Goal: Task Accomplishment & Management: Use online tool/utility

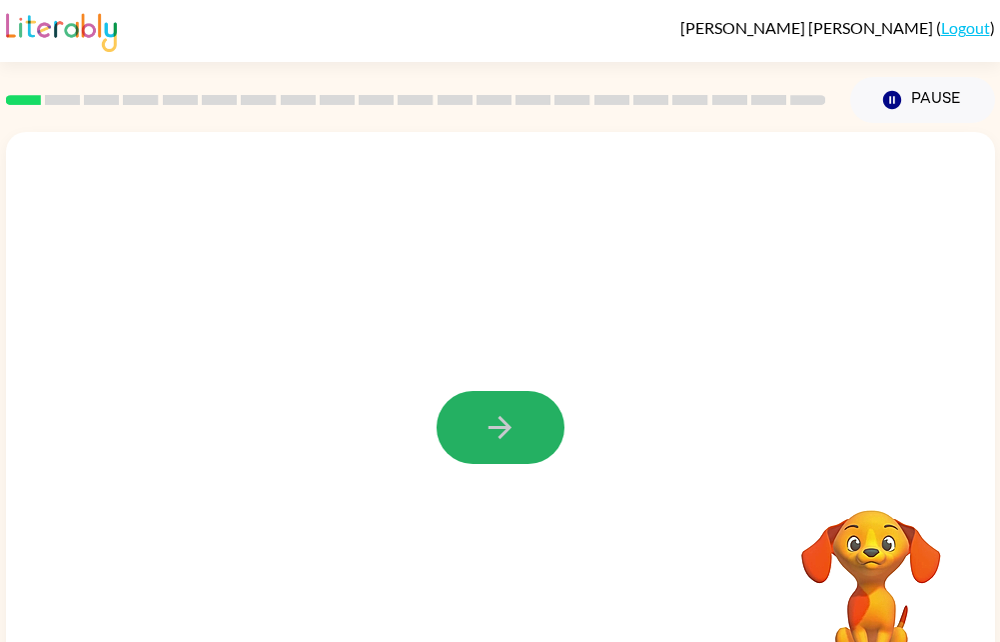
click at [499, 436] on icon "button" at bounding box center [500, 427] width 35 height 35
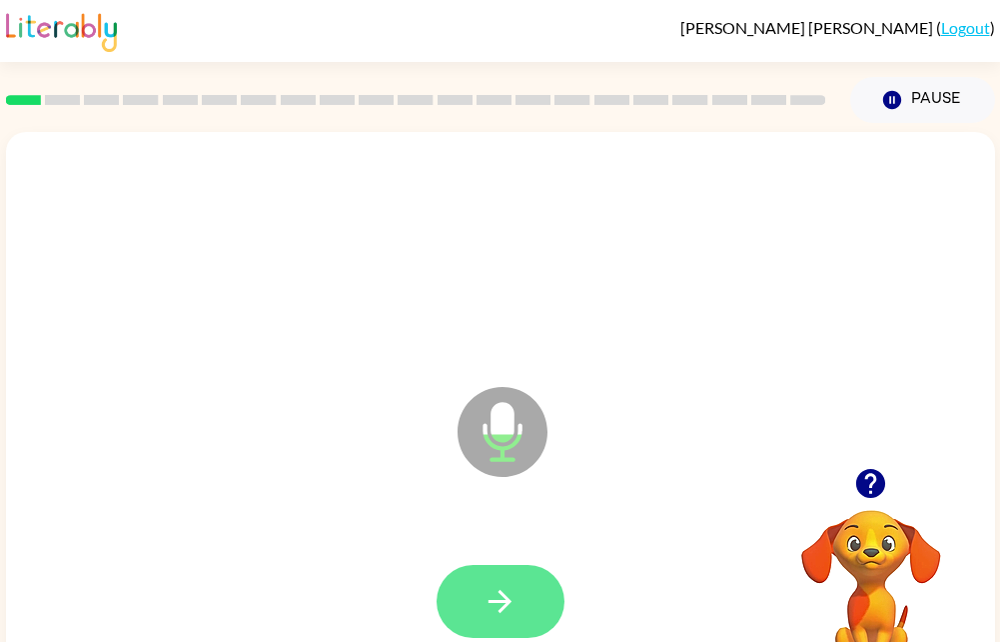
click at [526, 615] on button "button" at bounding box center [501, 601] width 128 height 73
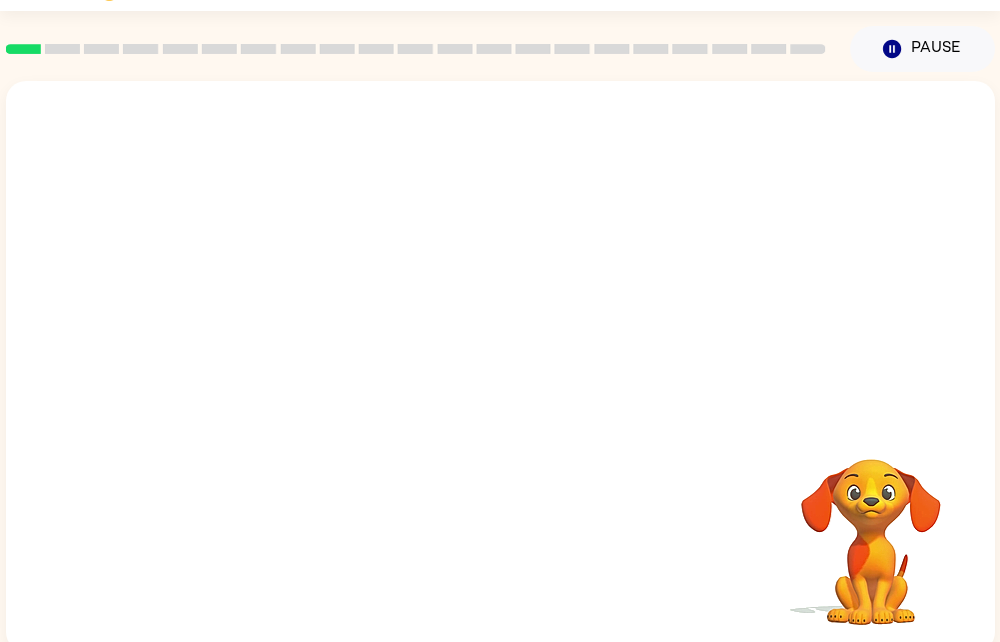
scroll to position [52, 0]
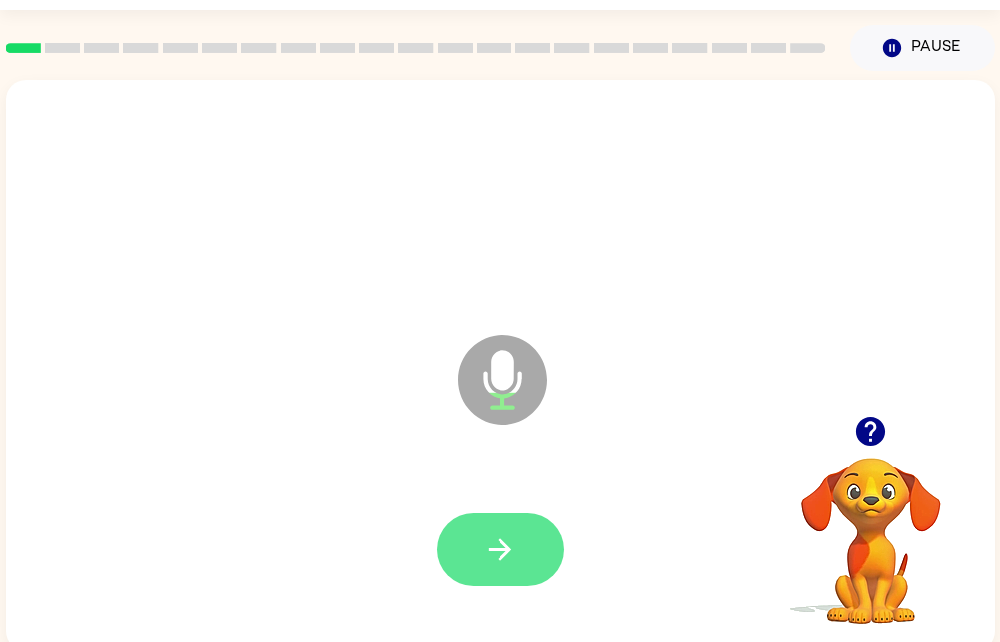
click at [507, 543] on icon "button" at bounding box center [500, 549] width 35 height 35
click at [496, 532] on icon "button" at bounding box center [500, 549] width 35 height 35
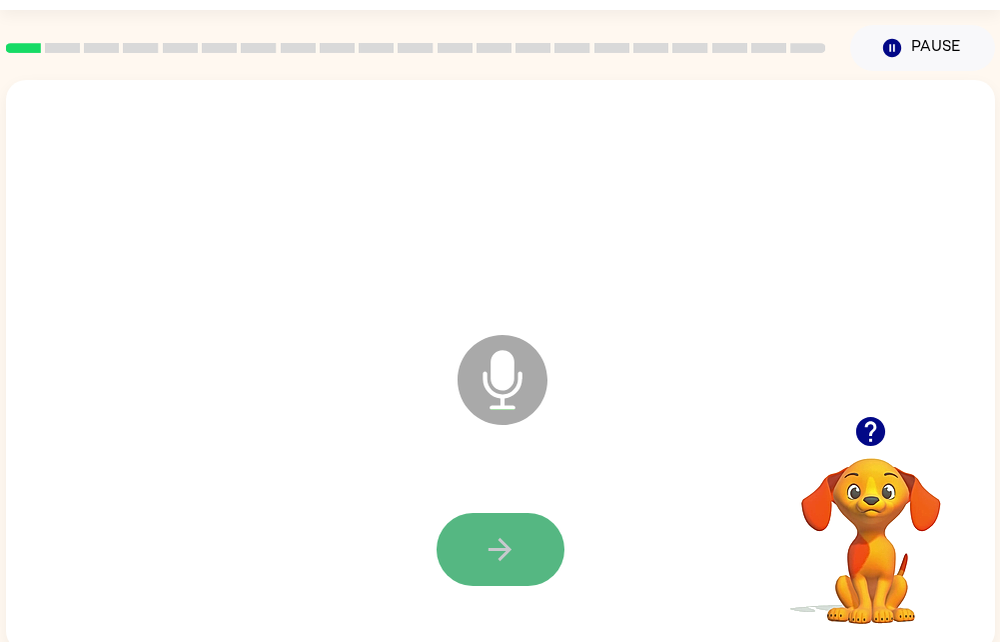
click at [528, 547] on button "button" at bounding box center [501, 549] width 128 height 73
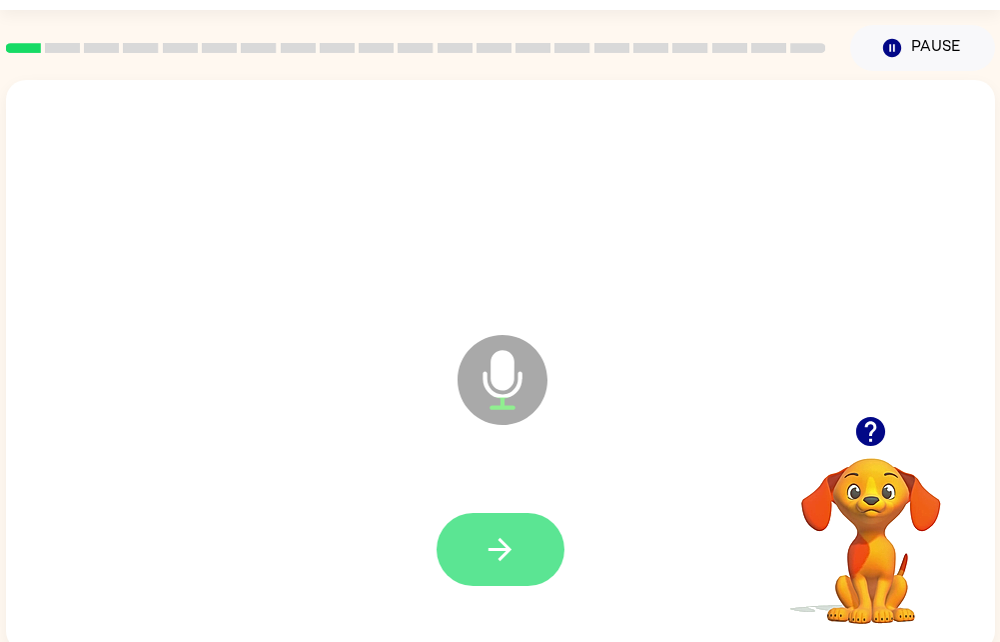
click at [537, 547] on button "button" at bounding box center [501, 549] width 128 height 73
click at [501, 563] on icon "button" at bounding box center [500, 549] width 35 height 35
click at [548, 550] on button "button" at bounding box center [501, 549] width 128 height 73
click at [552, 555] on button "button" at bounding box center [501, 549] width 128 height 73
click at [521, 542] on button "button" at bounding box center [501, 549] width 128 height 73
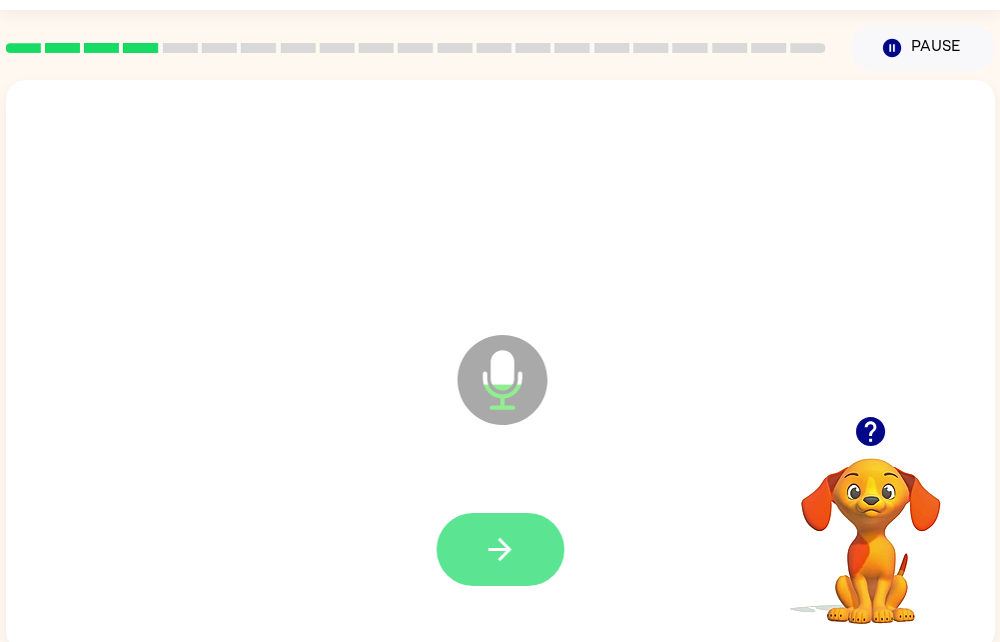
click at [538, 569] on button "button" at bounding box center [501, 549] width 128 height 73
click at [533, 539] on button "button" at bounding box center [501, 549] width 128 height 73
click at [540, 534] on button "button" at bounding box center [501, 549] width 128 height 73
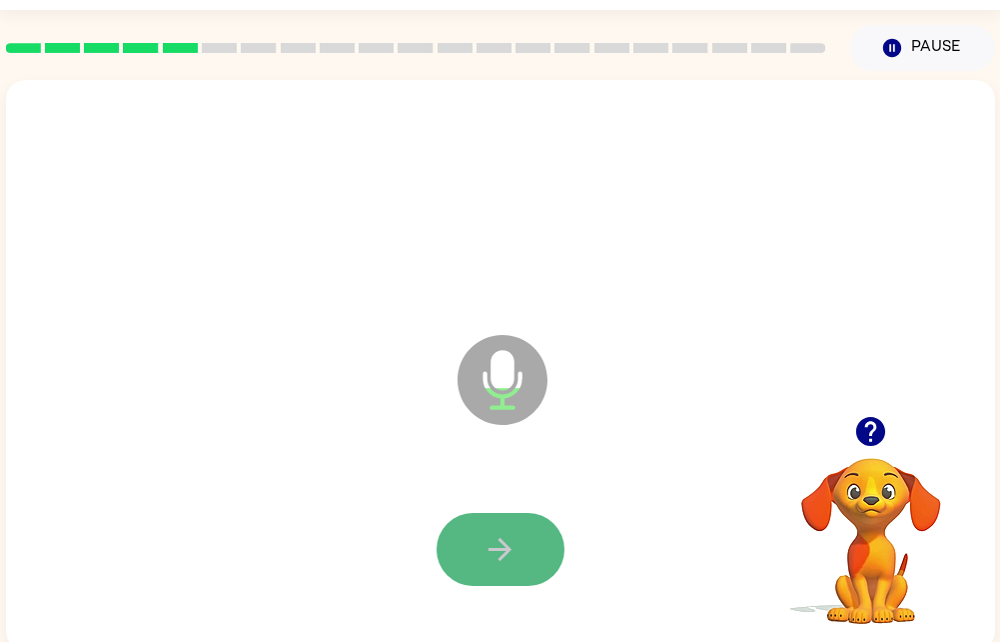
click at [512, 544] on icon "button" at bounding box center [500, 549] width 35 height 35
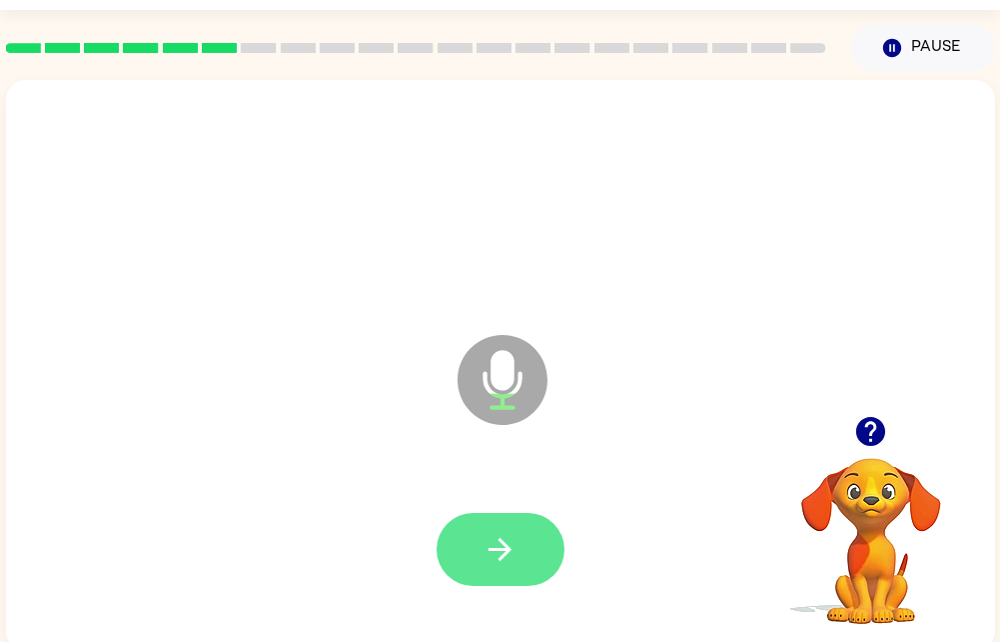
click at [522, 547] on button "button" at bounding box center [501, 549] width 128 height 73
click at [512, 550] on icon "button" at bounding box center [500, 549] width 35 height 35
click at [516, 536] on icon "button" at bounding box center [500, 549] width 35 height 35
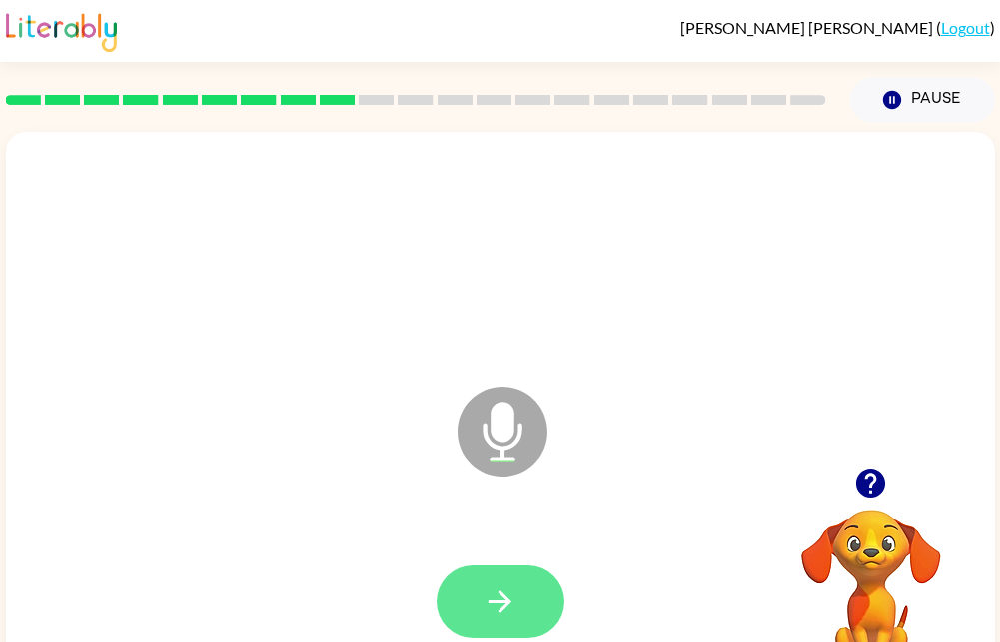
click at [516, 591] on icon "button" at bounding box center [500, 601] width 35 height 35
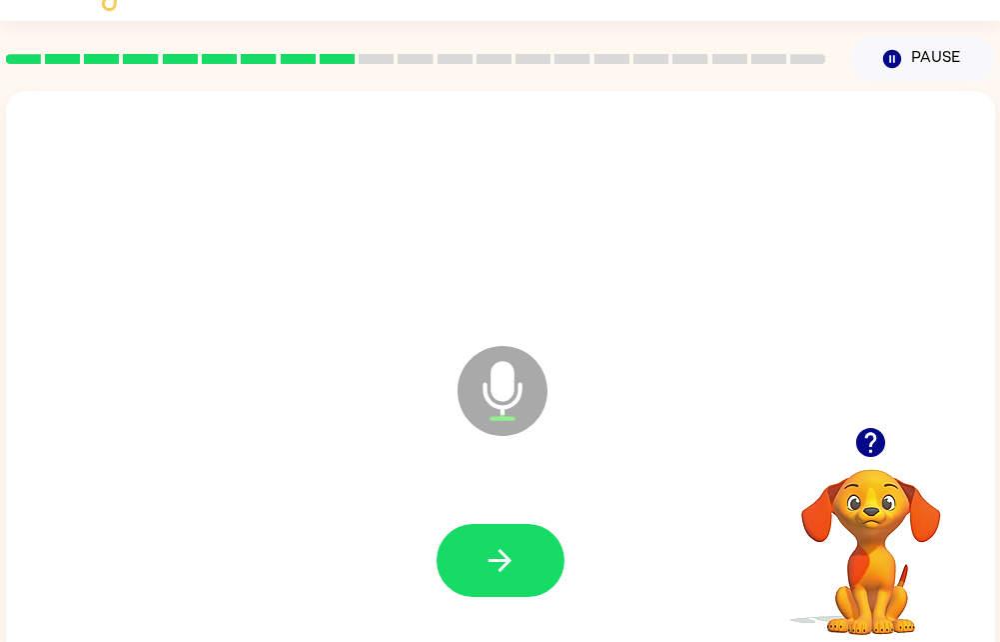
scroll to position [32, 0]
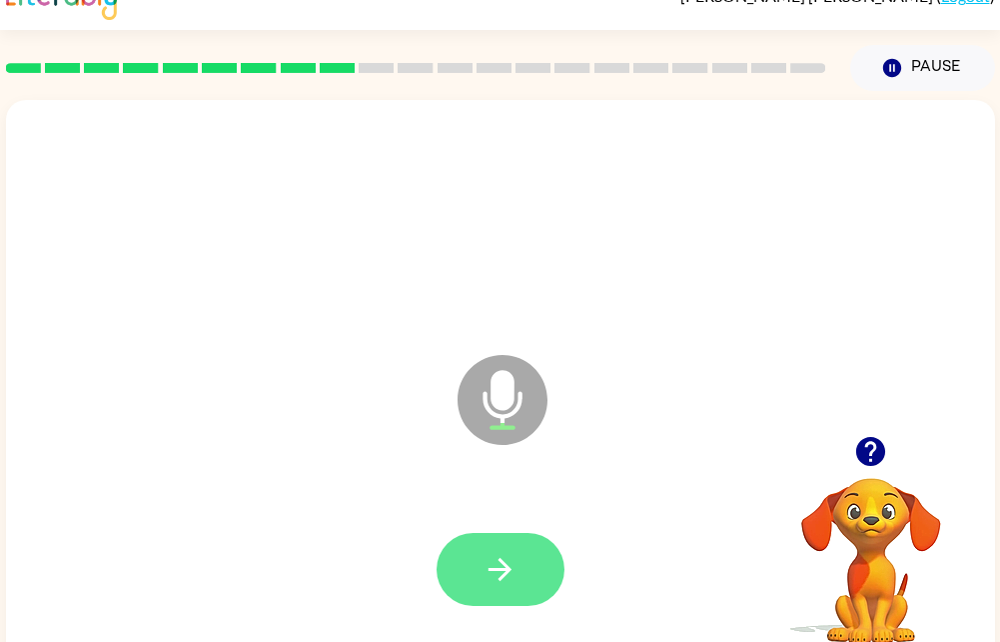
click at [479, 576] on button "button" at bounding box center [501, 569] width 128 height 73
click at [514, 543] on button "button" at bounding box center [501, 569] width 128 height 73
click at [517, 577] on icon "button" at bounding box center [500, 569] width 35 height 35
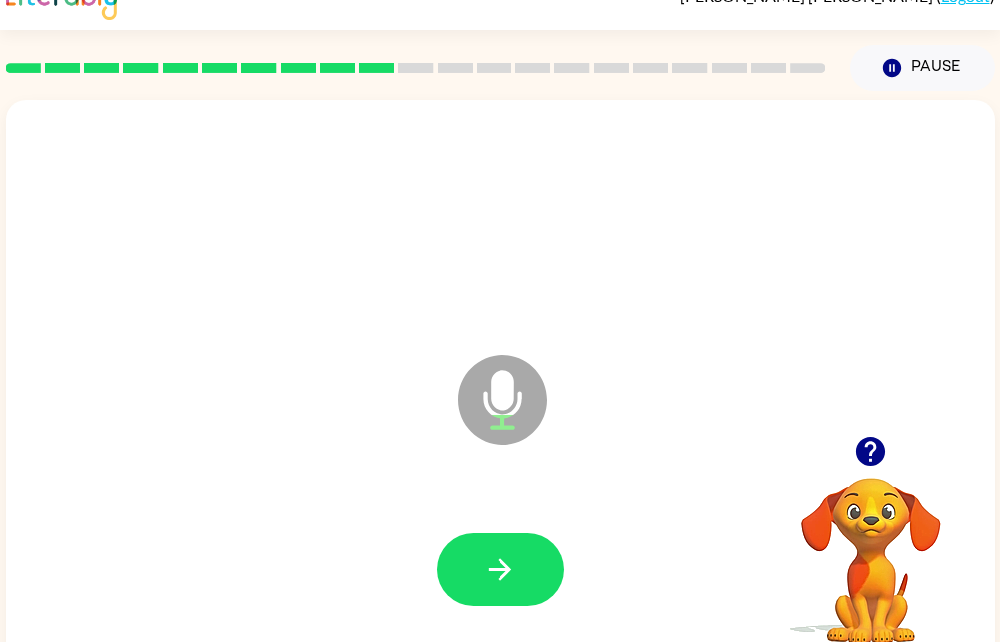
click at [555, 601] on div at bounding box center [501, 569] width 128 height 73
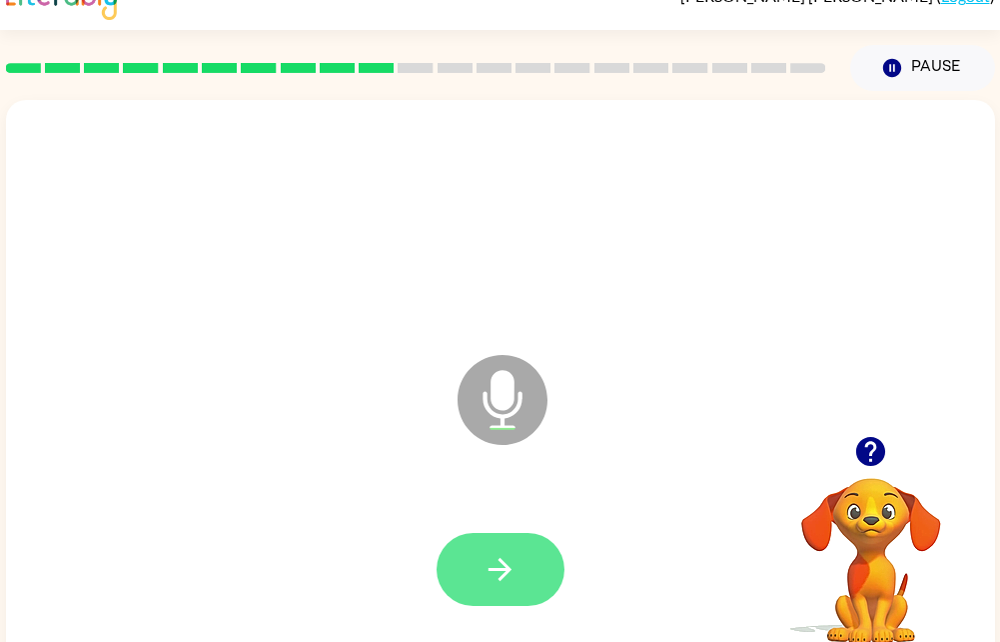
click at [529, 568] on button "button" at bounding box center [501, 569] width 128 height 73
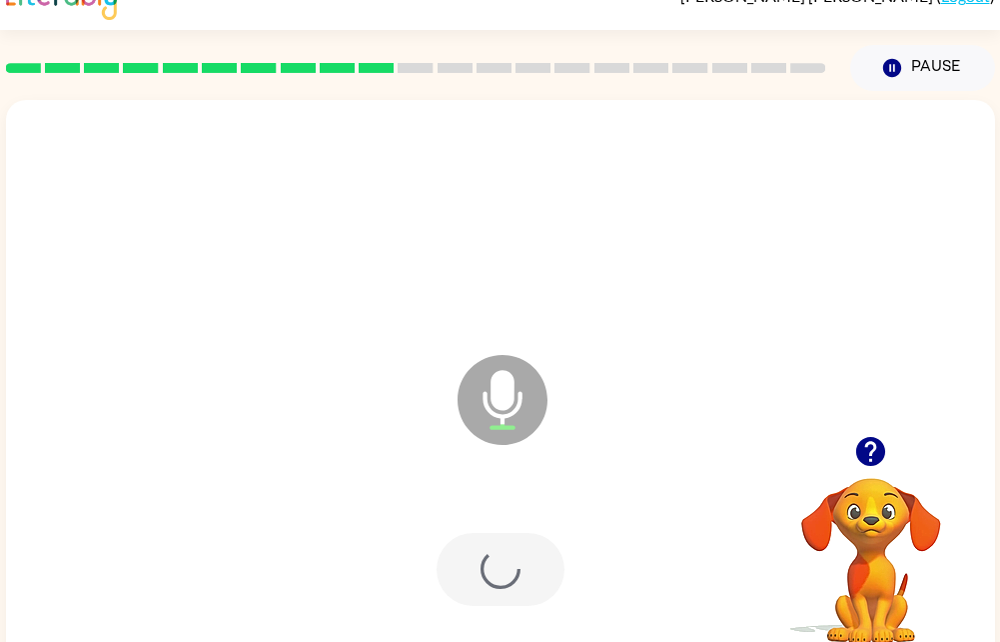
click at [544, 584] on div at bounding box center [501, 569] width 128 height 73
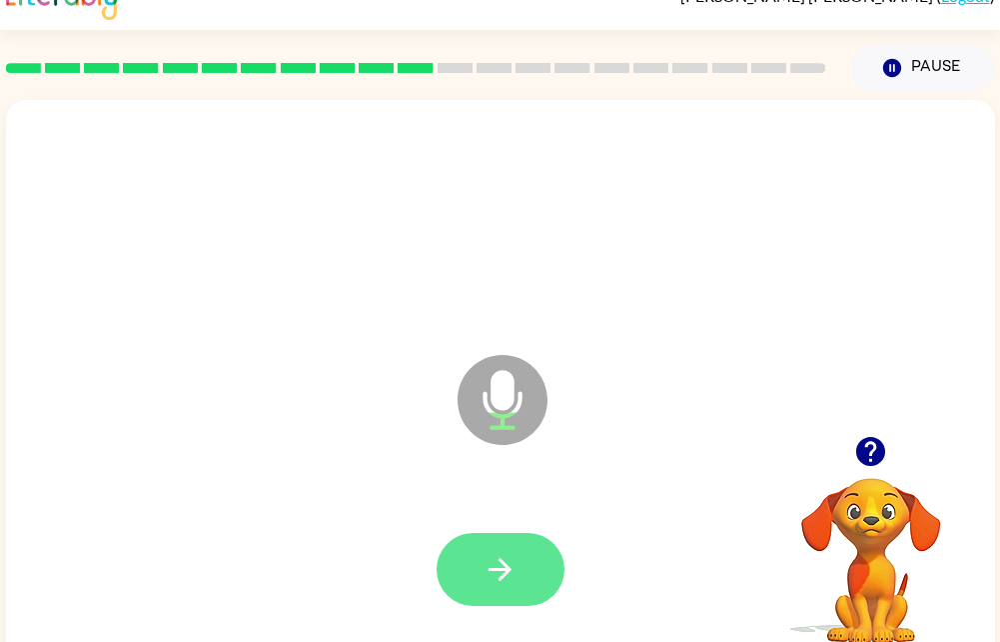
click at [526, 572] on button "button" at bounding box center [501, 569] width 128 height 73
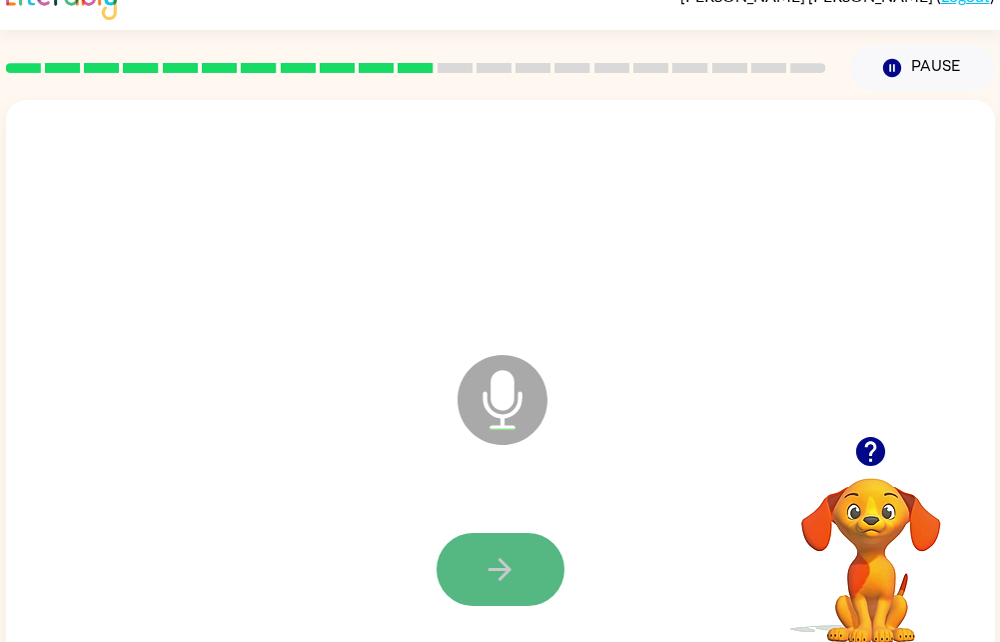
click at [518, 543] on button "button" at bounding box center [501, 569] width 128 height 73
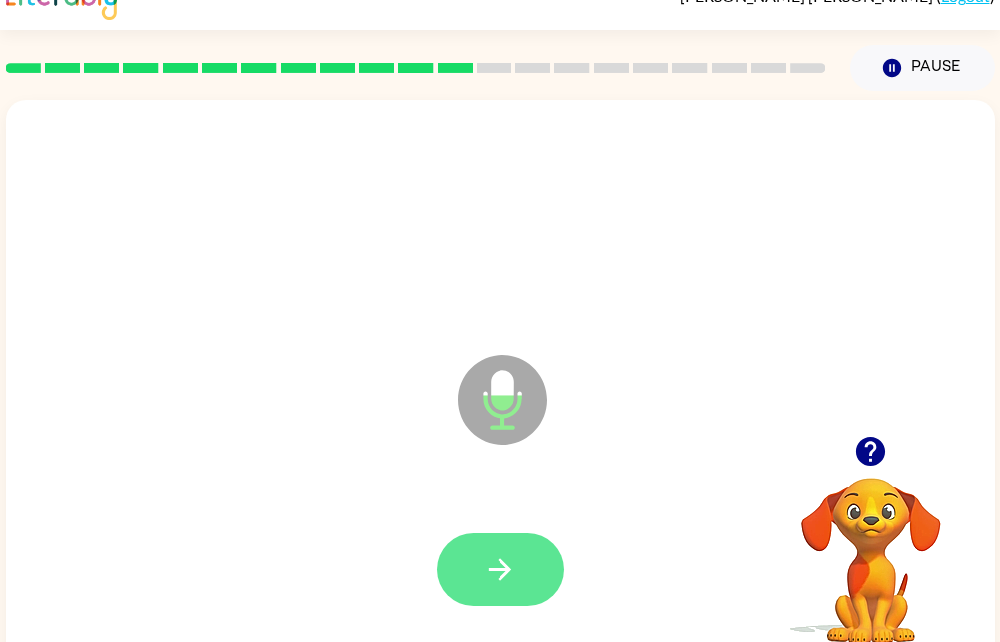
click at [529, 580] on button "button" at bounding box center [501, 569] width 128 height 73
click at [511, 597] on button "button" at bounding box center [501, 569] width 128 height 73
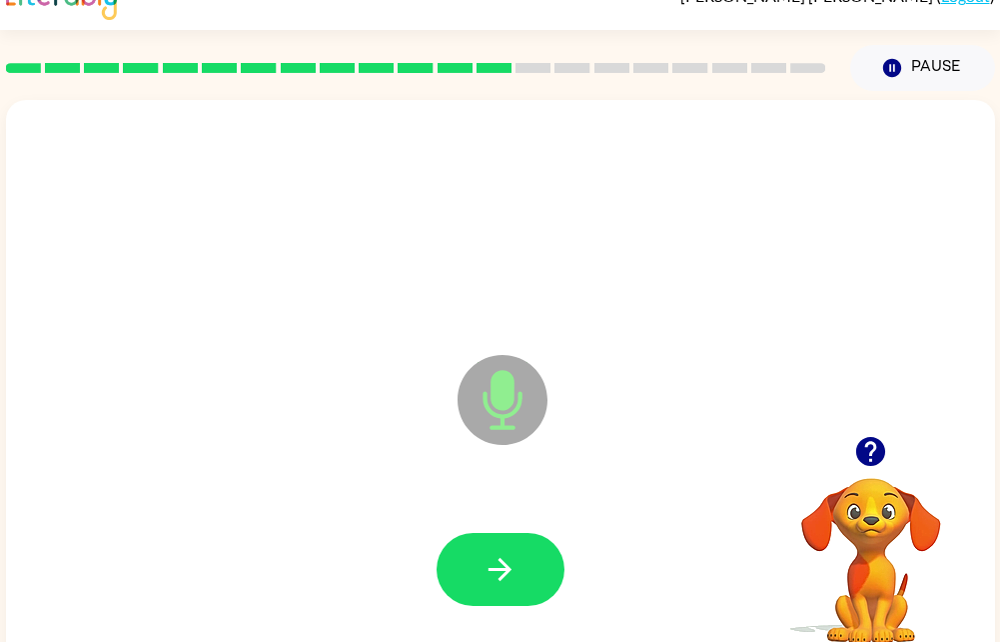
drag, startPoint x: 508, startPoint y: 571, endPoint x: 889, endPoint y: 384, distance: 425.0
click at [889, 384] on div "Microphone The Microphone is here when it is your turn to talk" at bounding box center [500, 385] width 989 height 571
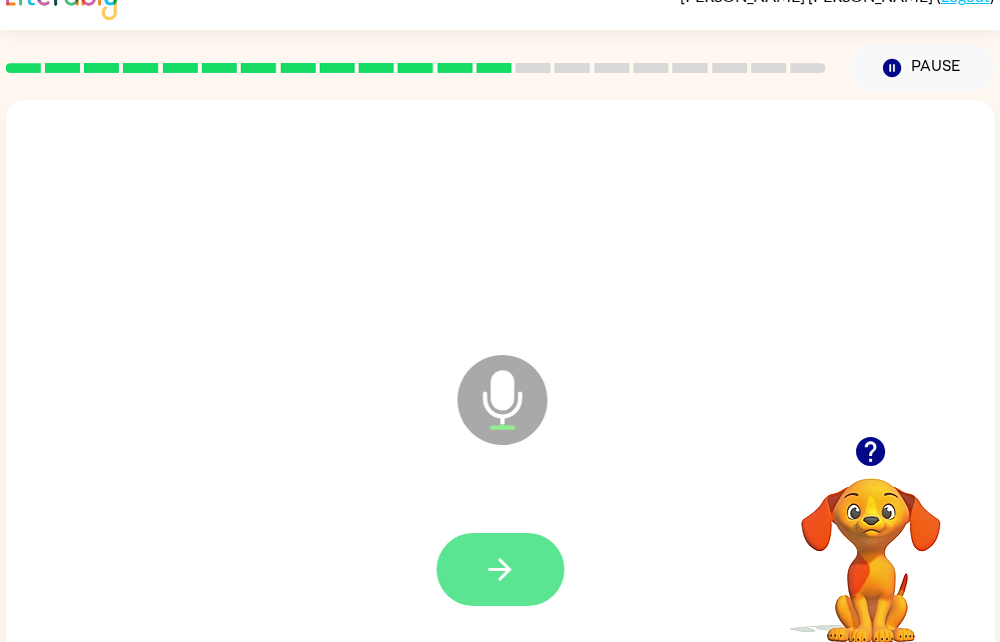
click at [483, 594] on button "button" at bounding box center [501, 569] width 128 height 73
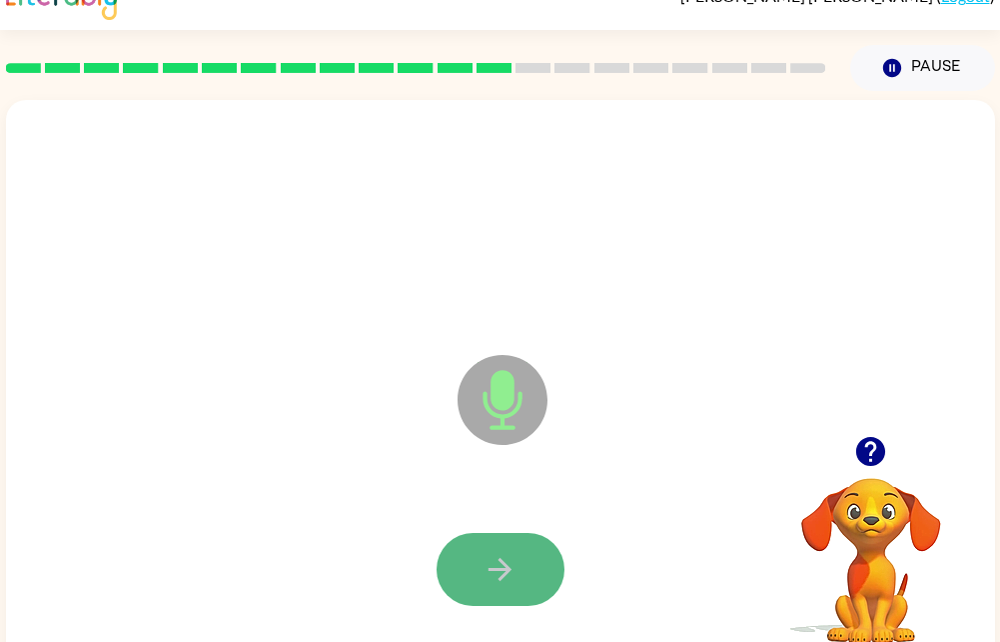
click at [464, 583] on button "button" at bounding box center [501, 569] width 128 height 73
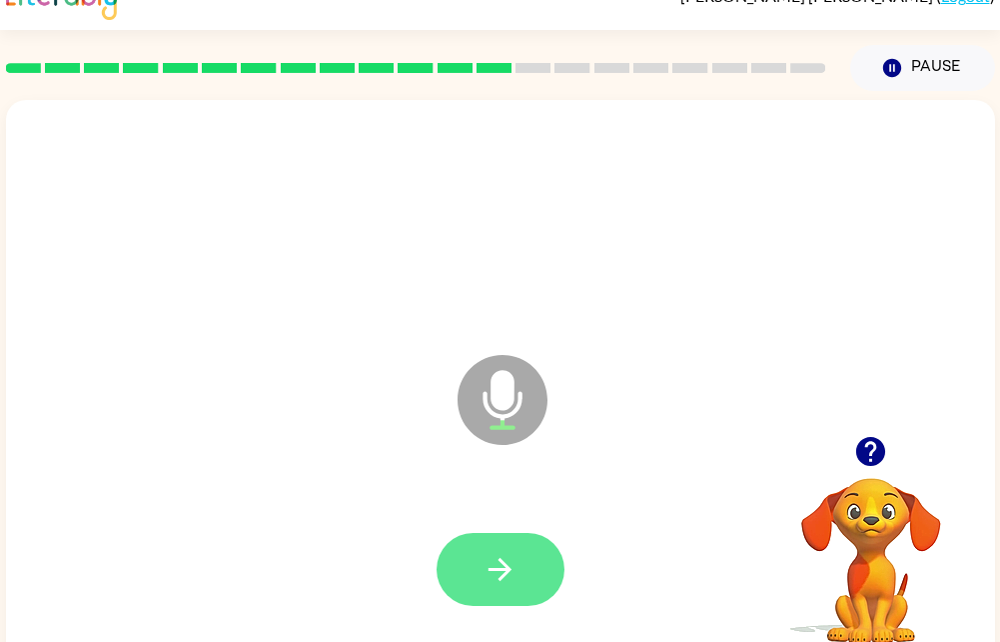
click at [484, 566] on icon "button" at bounding box center [500, 569] width 35 height 35
click at [494, 552] on icon "button" at bounding box center [500, 569] width 35 height 35
click at [511, 544] on button "button" at bounding box center [501, 569] width 128 height 73
click at [528, 567] on button "button" at bounding box center [501, 569] width 128 height 73
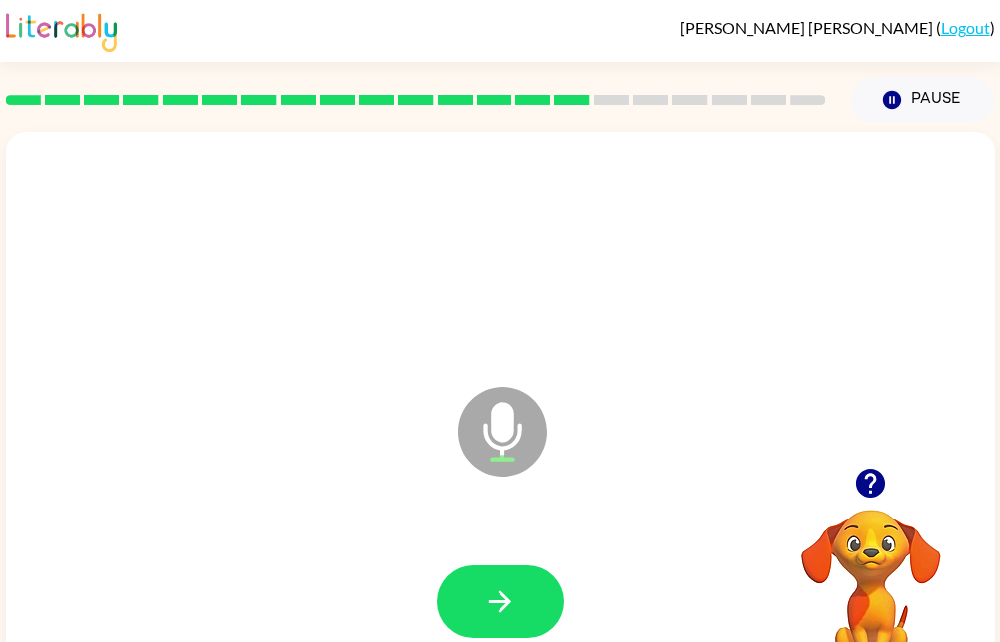
scroll to position [76, 0]
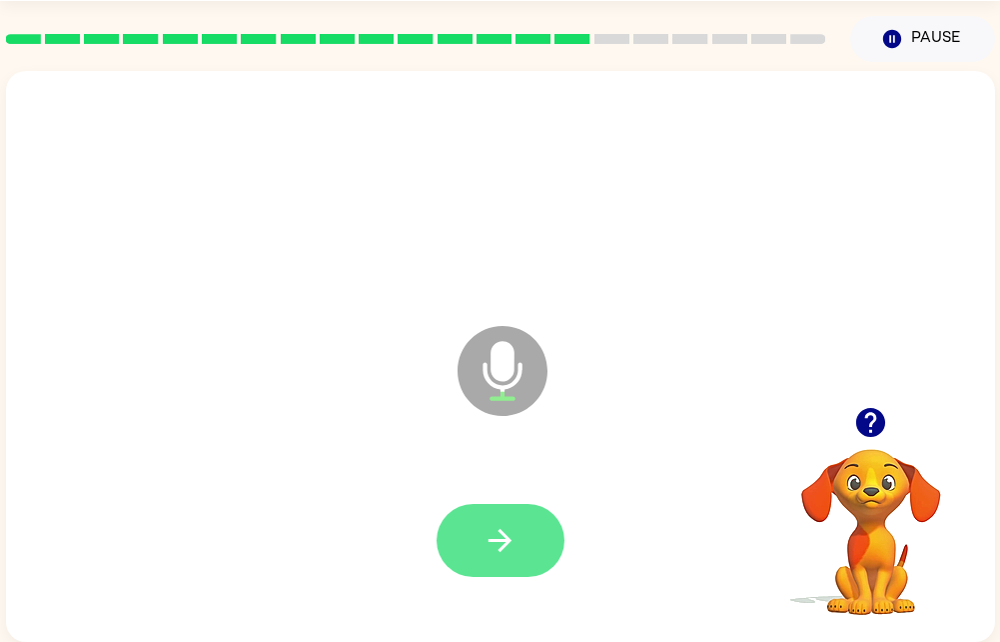
click at [483, 505] on button "button" at bounding box center [501, 540] width 128 height 73
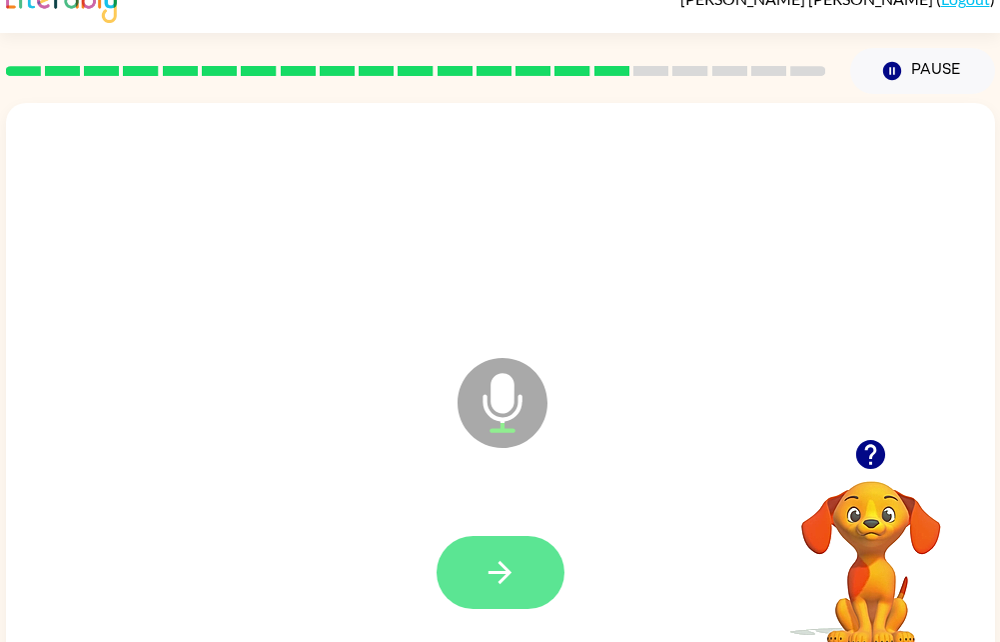
scroll to position [0, 0]
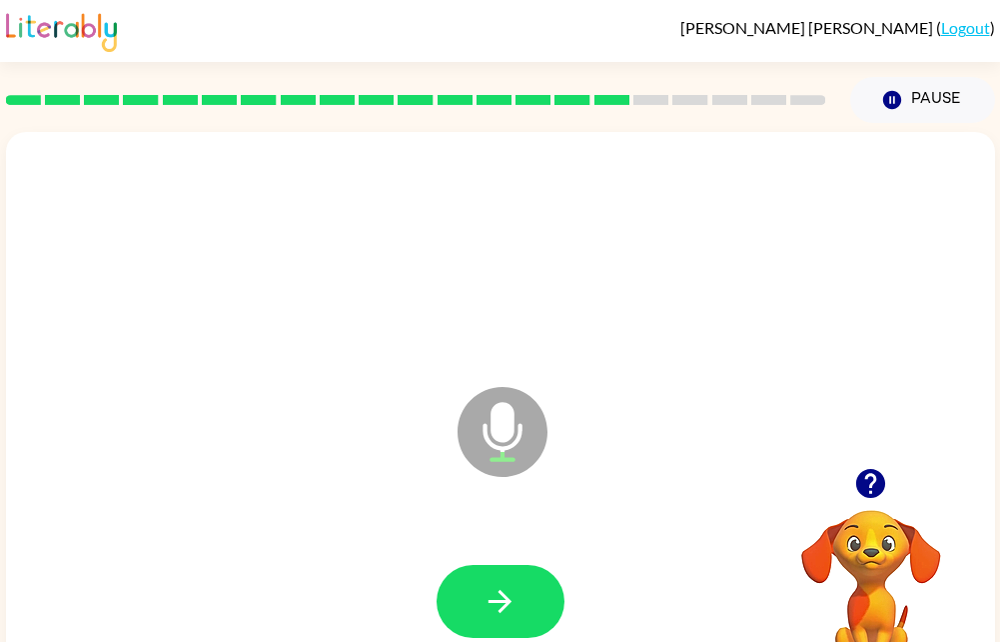
click at [491, 532] on div at bounding box center [500, 602] width 949 height 164
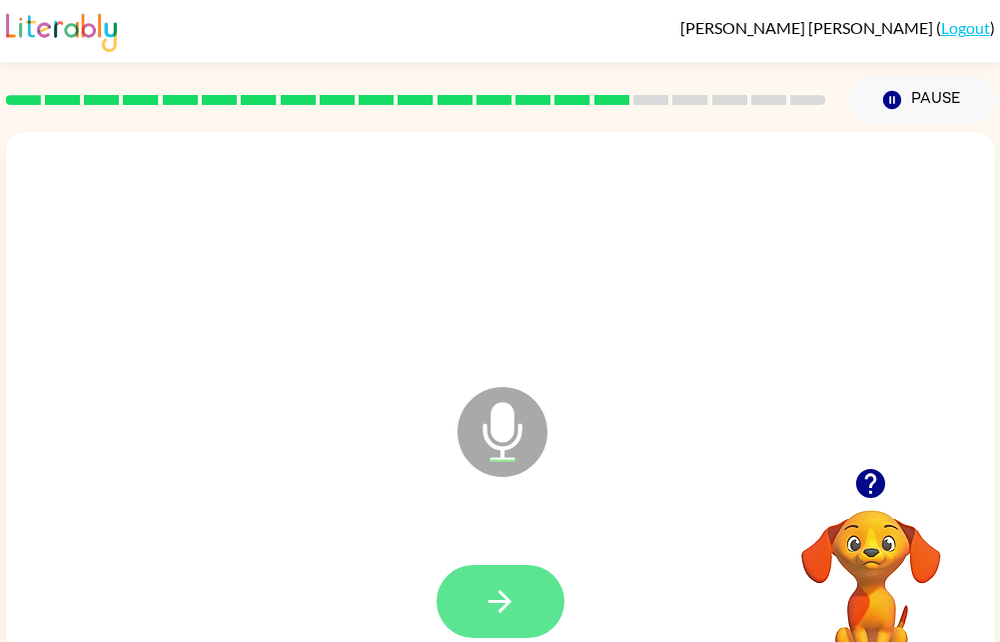
click at [506, 593] on icon "button" at bounding box center [500, 601] width 35 height 35
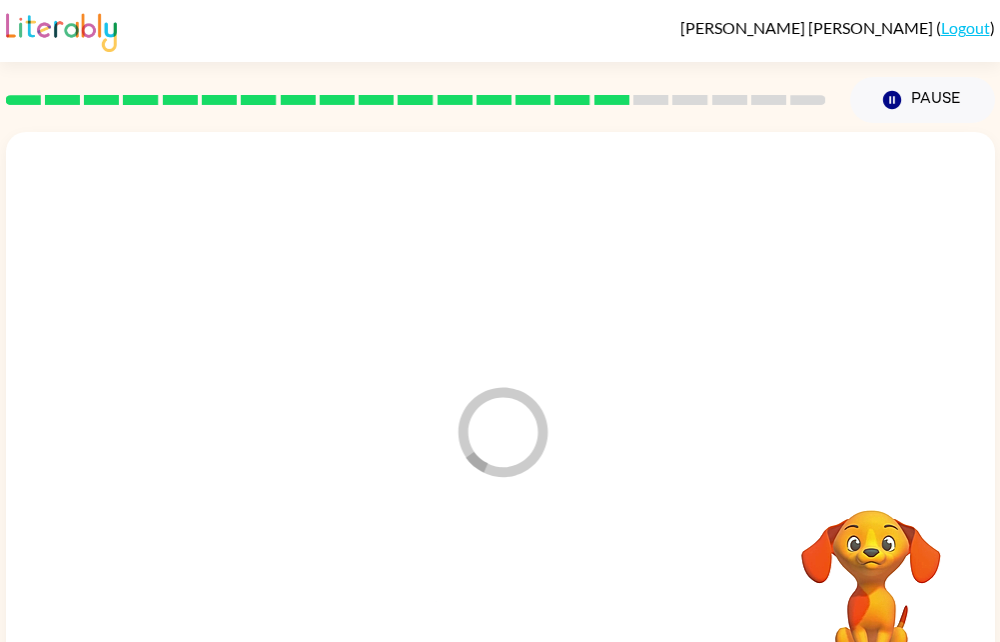
click at [490, 563] on div at bounding box center [500, 602] width 949 height 164
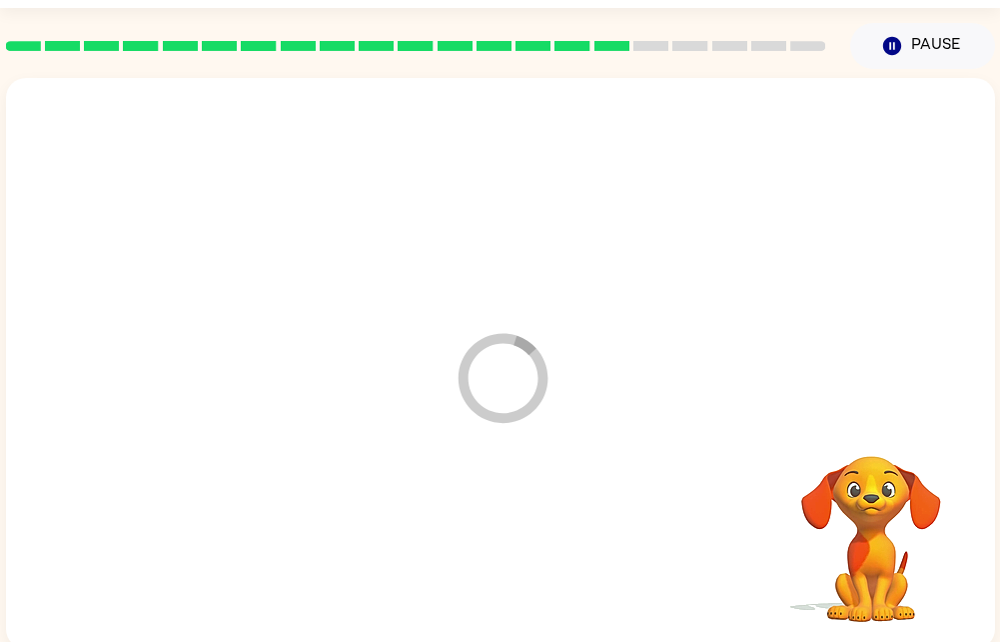
scroll to position [76, 0]
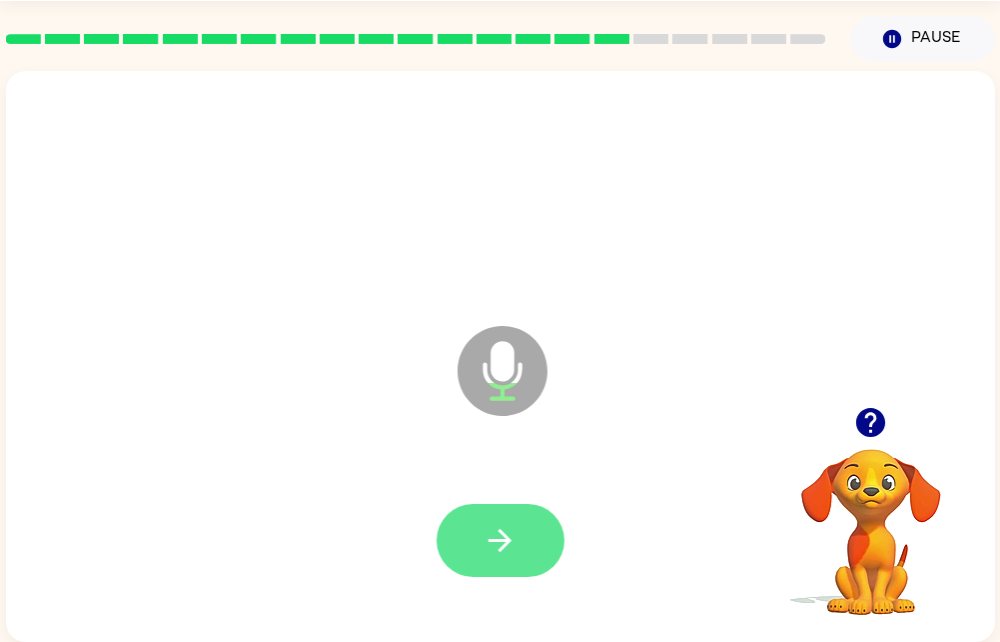
click at [528, 526] on button "button" at bounding box center [501, 540] width 128 height 73
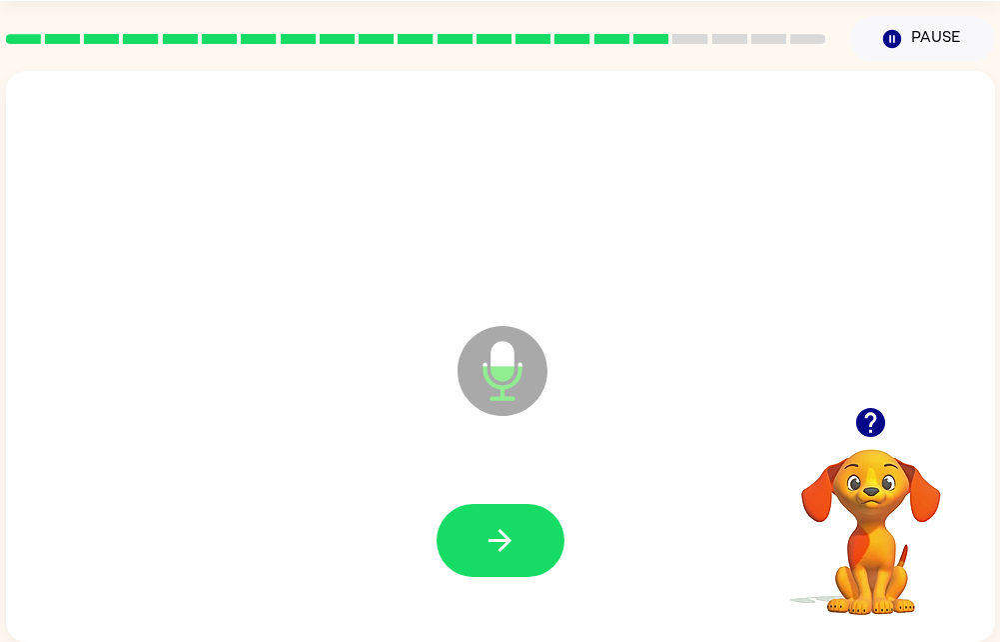
scroll to position [0, 0]
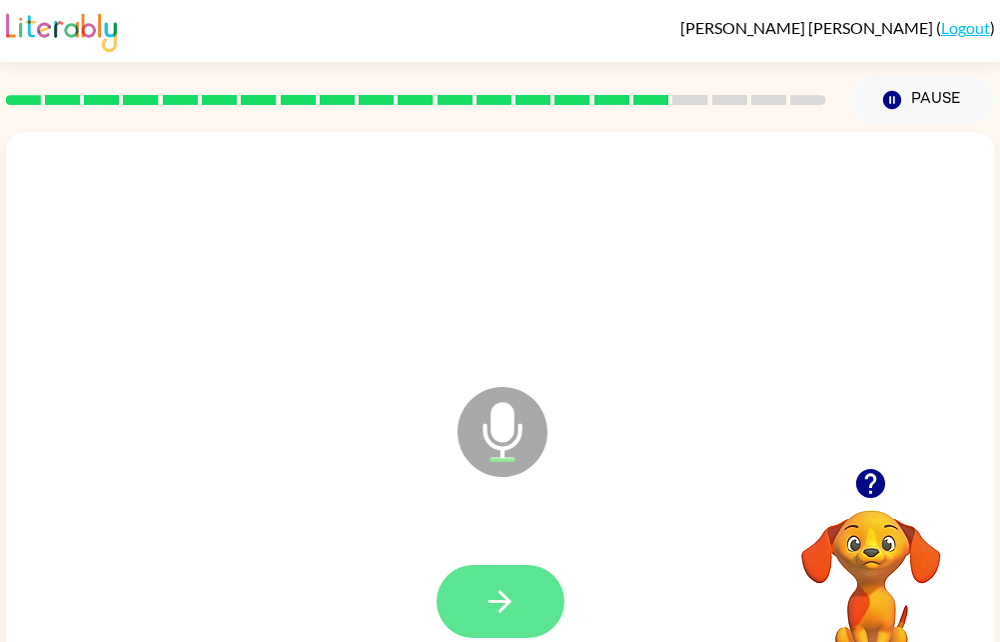
click at [493, 605] on icon "button" at bounding box center [500, 601] width 35 height 35
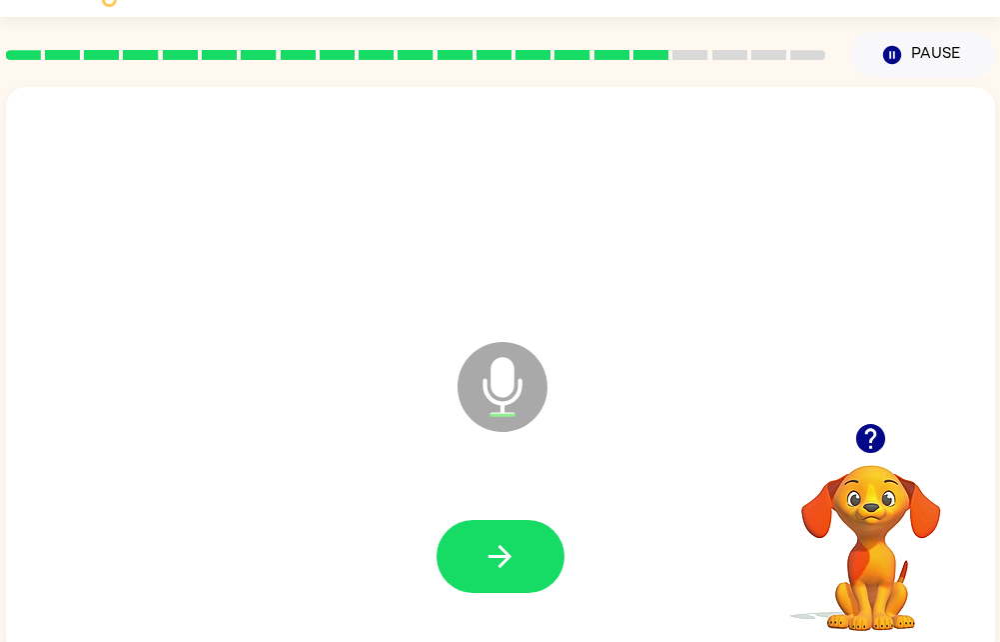
scroll to position [37, 0]
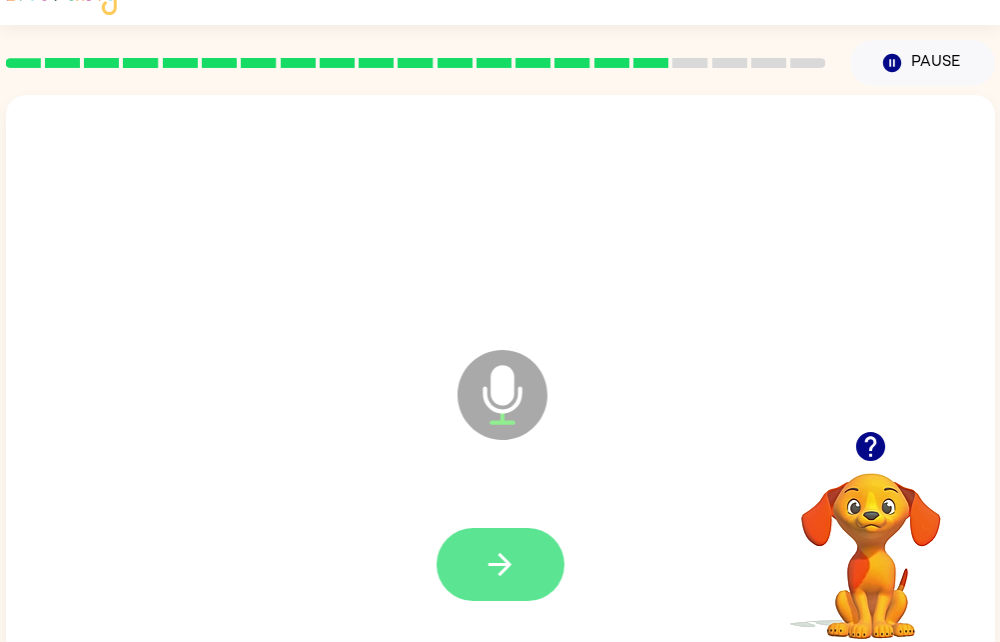
click at [507, 564] on icon "button" at bounding box center [500, 564] width 23 height 23
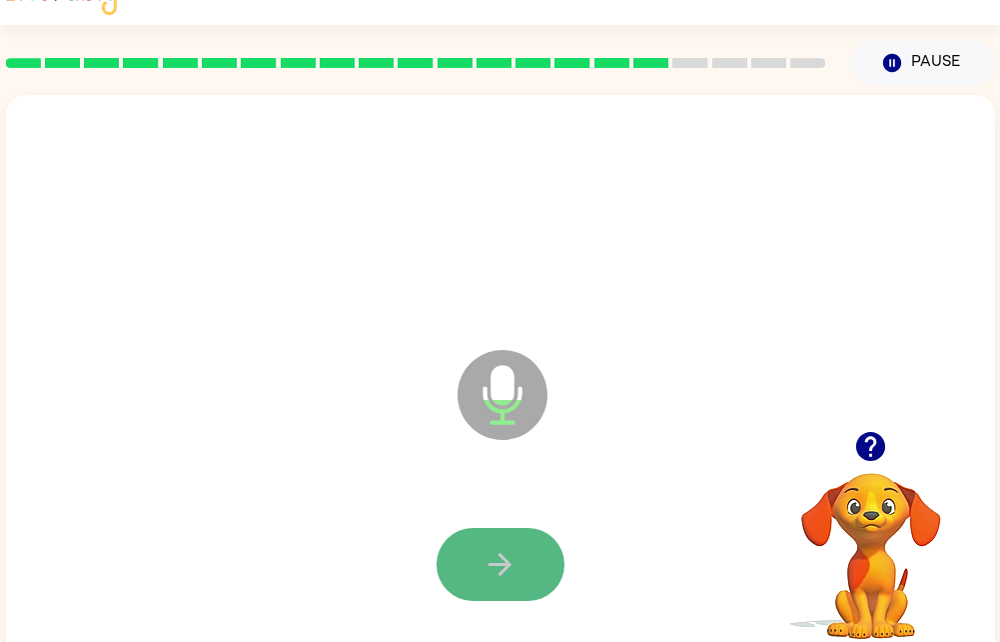
click at [531, 585] on button "button" at bounding box center [501, 564] width 128 height 73
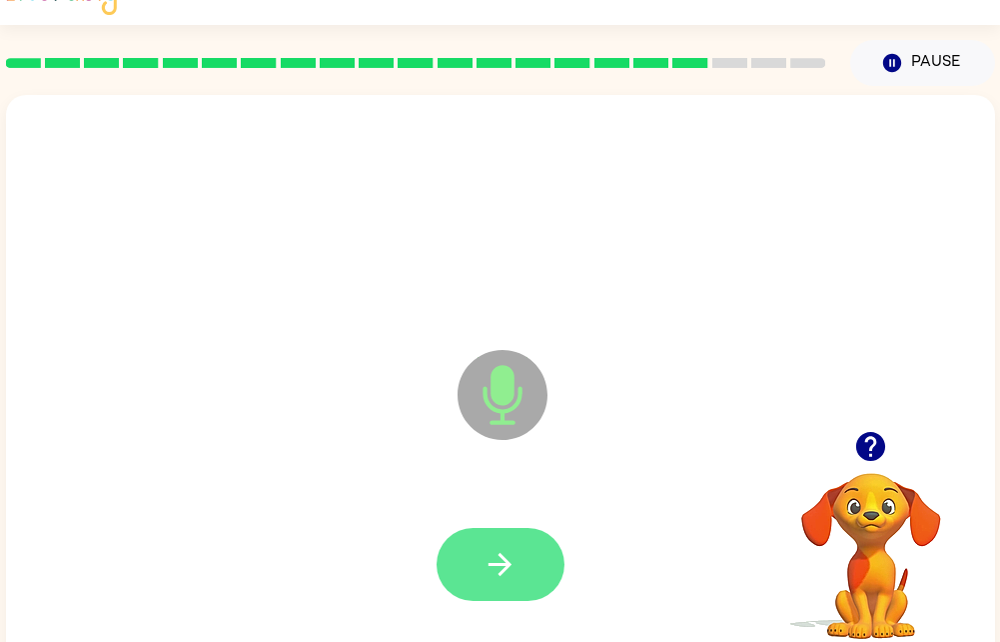
click at [527, 552] on button "button" at bounding box center [501, 564] width 128 height 73
click at [509, 542] on button "button" at bounding box center [501, 564] width 128 height 73
click at [482, 583] on button "button" at bounding box center [501, 564] width 128 height 73
click at [522, 575] on button "button" at bounding box center [501, 564] width 128 height 73
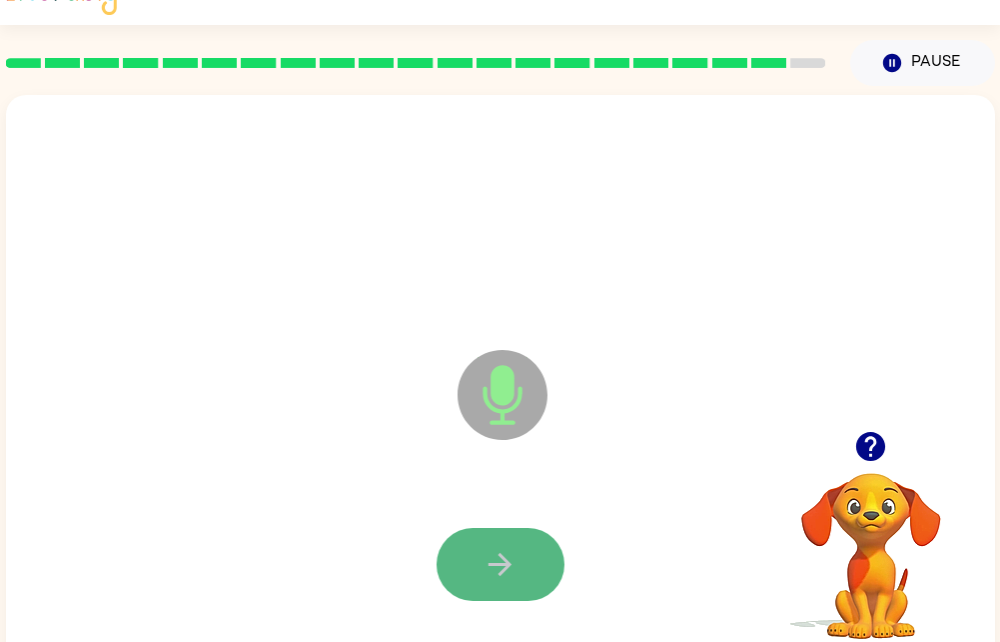
click at [493, 532] on button "button" at bounding box center [501, 564] width 128 height 73
click at [488, 539] on button "button" at bounding box center [501, 564] width 128 height 73
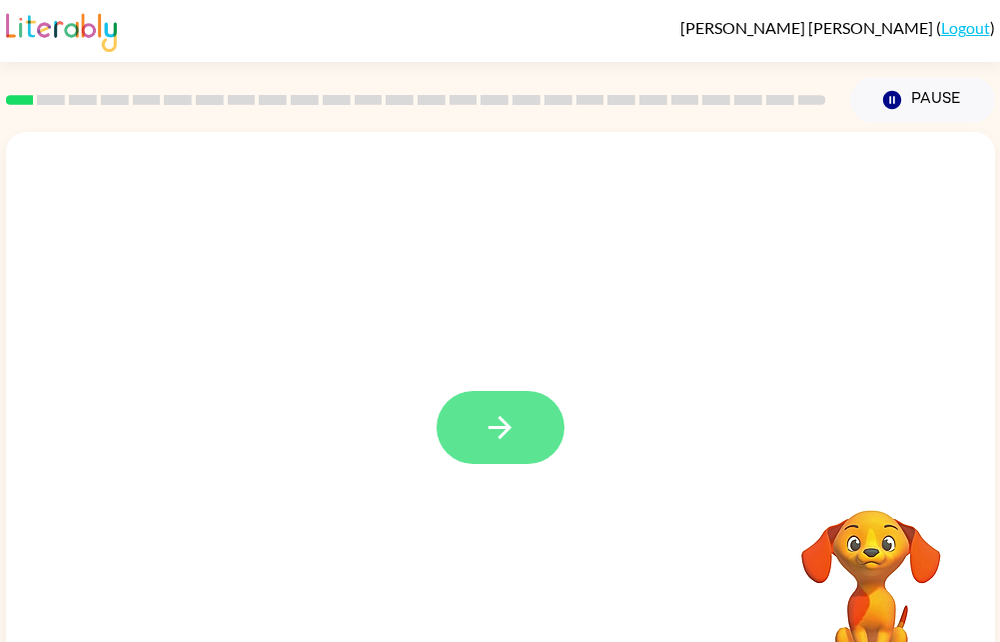
click at [513, 443] on icon "button" at bounding box center [500, 427] width 35 height 35
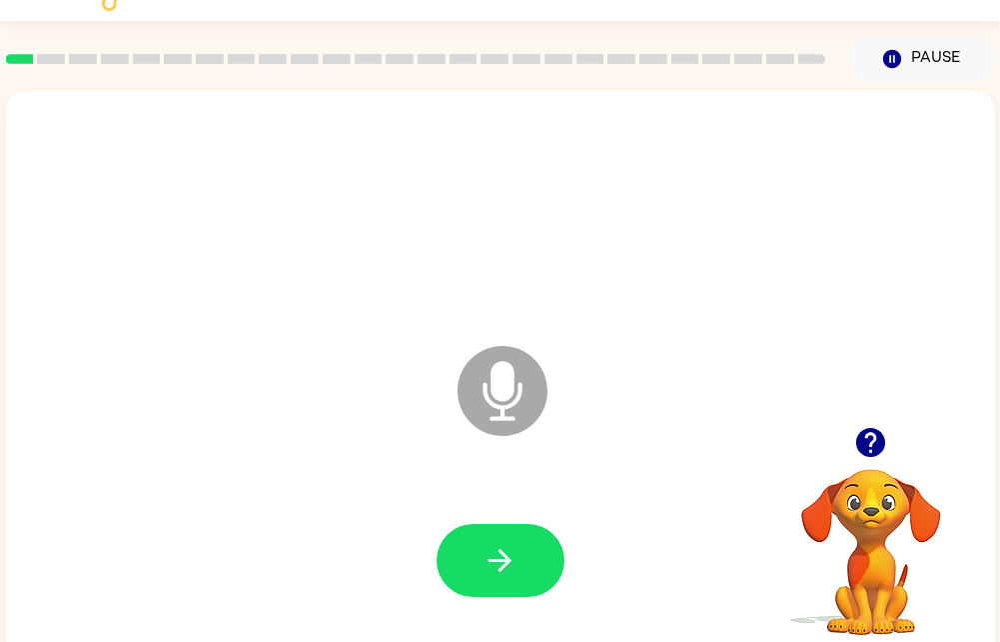
scroll to position [76, 0]
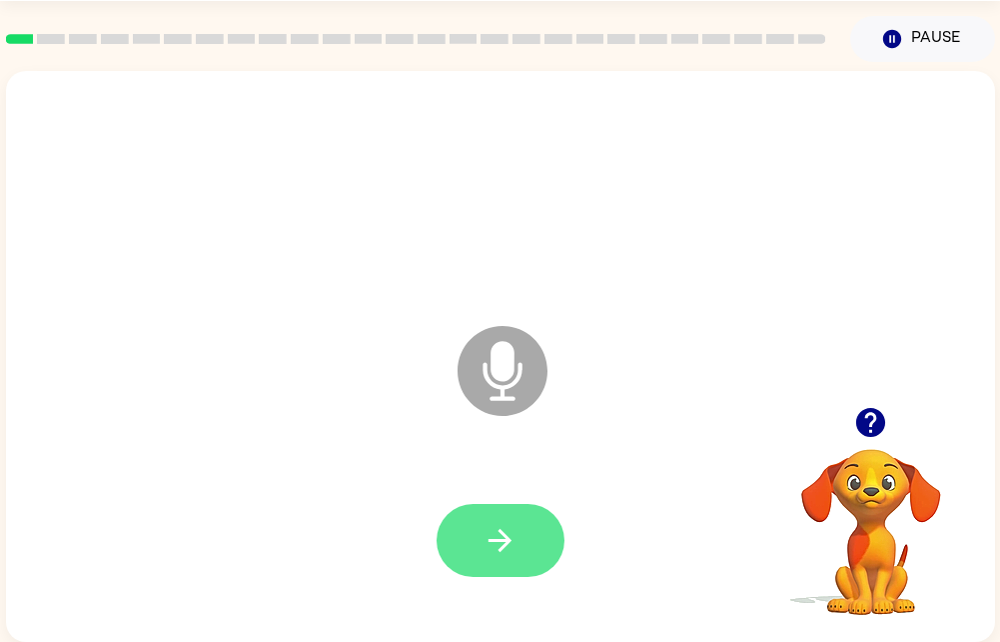
click at [493, 533] on icon "button" at bounding box center [500, 540] width 35 height 35
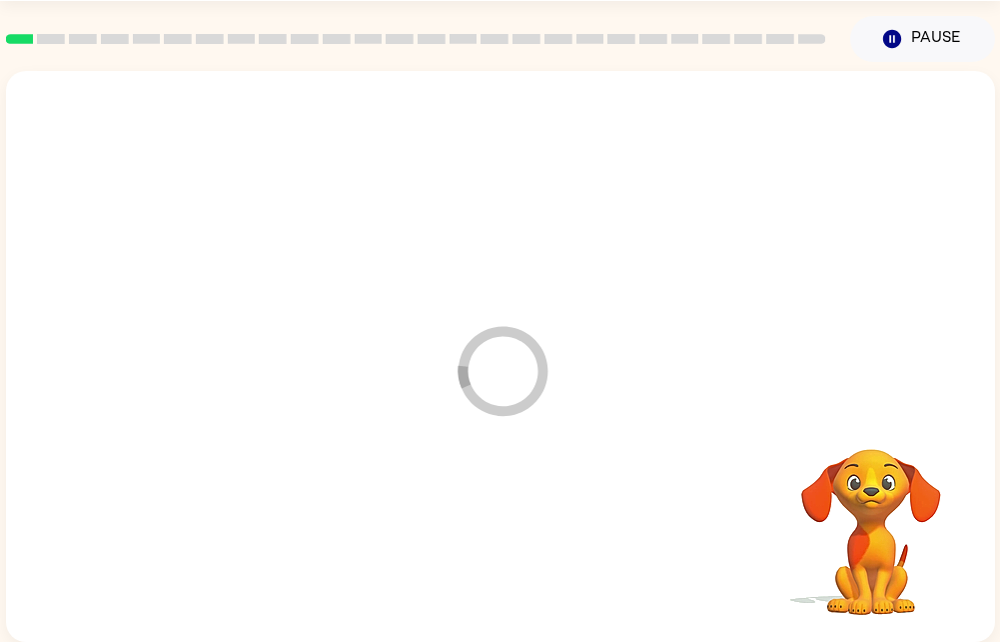
click at [501, 550] on div at bounding box center [500, 541] width 949 height 164
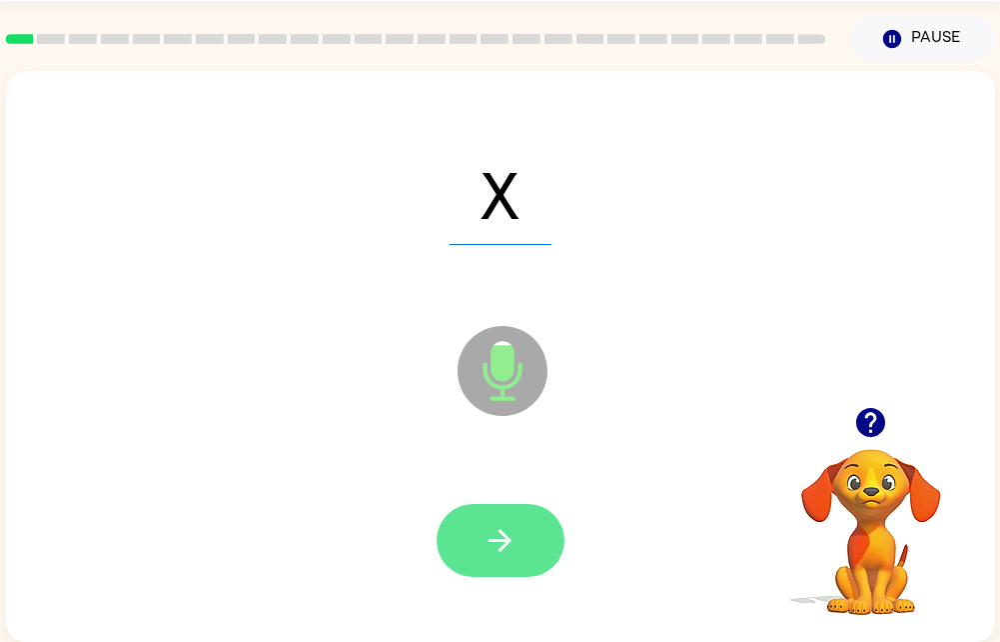
click at [514, 523] on icon "button" at bounding box center [500, 540] width 35 height 35
click at [488, 540] on icon "button" at bounding box center [500, 540] width 35 height 35
click at [510, 528] on icon "button" at bounding box center [500, 540] width 35 height 35
click at [491, 538] on icon "button" at bounding box center [500, 540] width 35 height 35
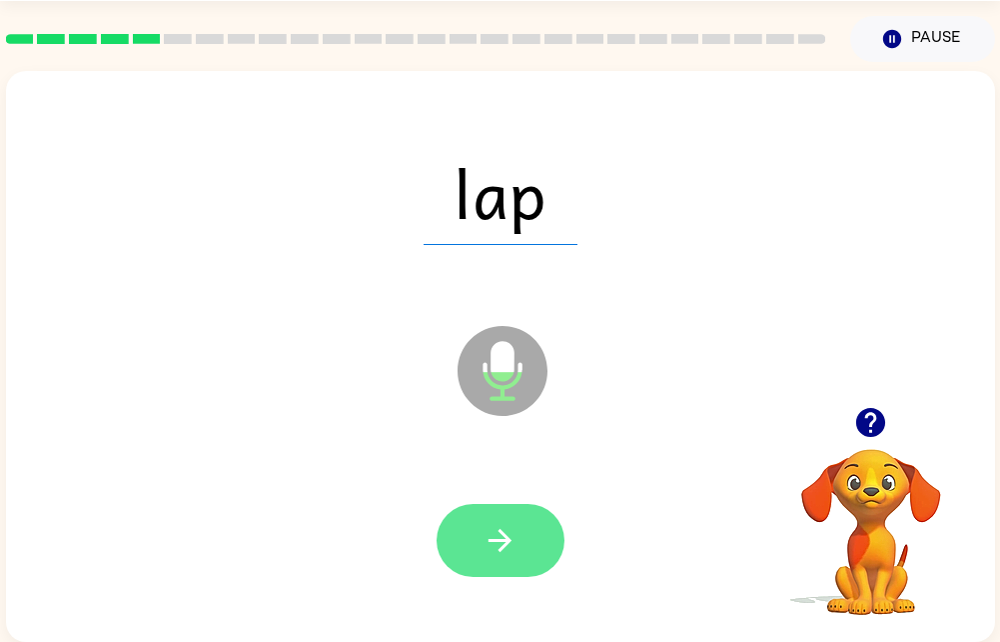
click at [541, 553] on button "button" at bounding box center [501, 540] width 128 height 73
click at [481, 557] on button "button" at bounding box center [501, 540] width 128 height 73
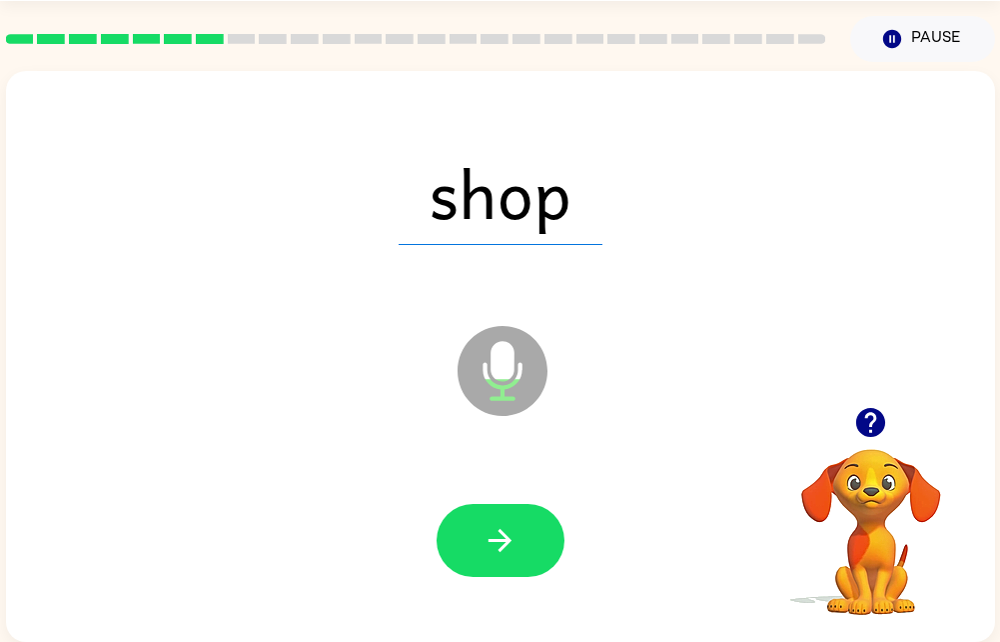
scroll to position [0, 7]
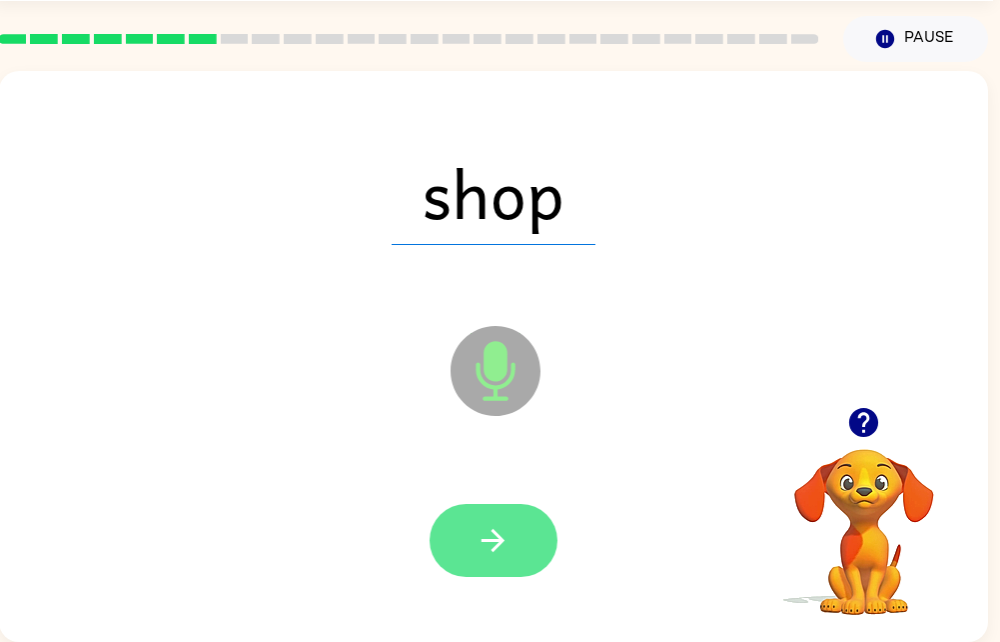
click at [450, 522] on button "button" at bounding box center [494, 540] width 128 height 73
click at [533, 522] on button "button" at bounding box center [494, 540] width 128 height 73
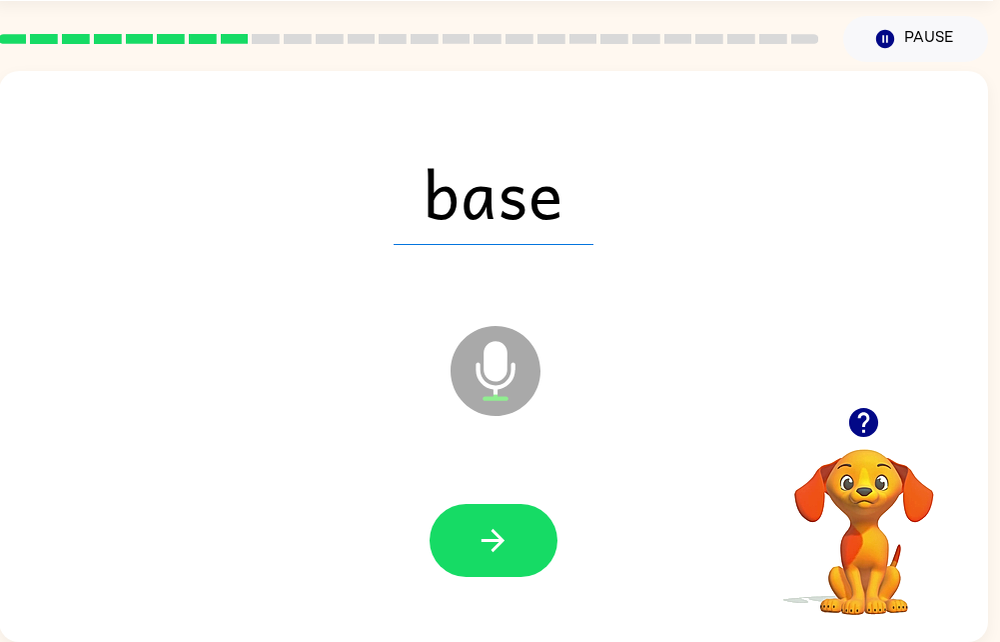
click at [525, 504] on div at bounding box center [494, 540] width 128 height 73
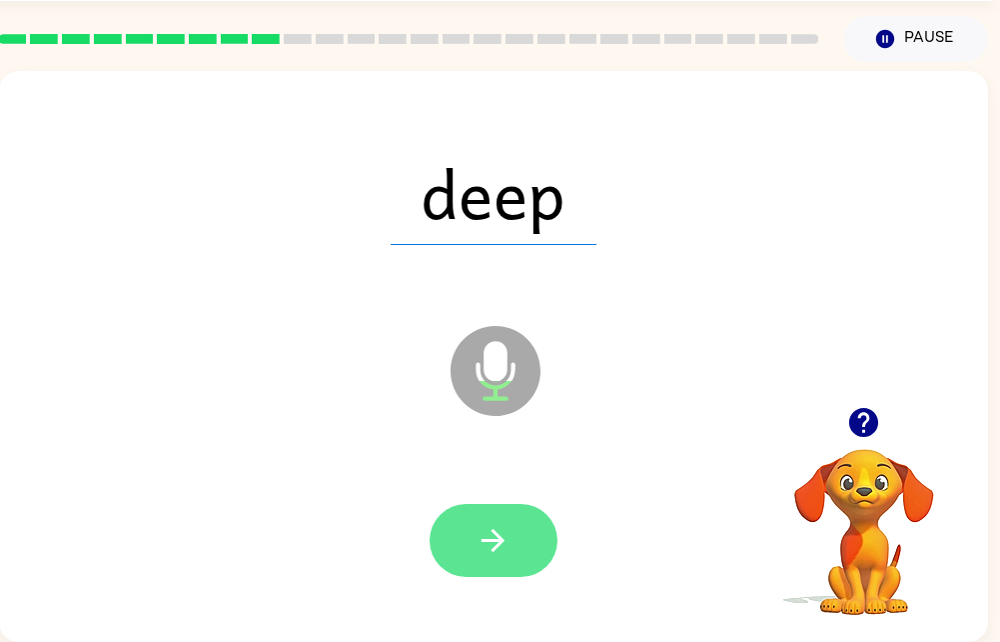
click at [516, 525] on button "button" at bounding box center [494, 540] width 128 height 73
click at [511, 536] on button "button" at bounding box center [494, 540] width 128 height 73
click at [499, 544] on button "button" at bounding box center [494, 540] width 128 height 73
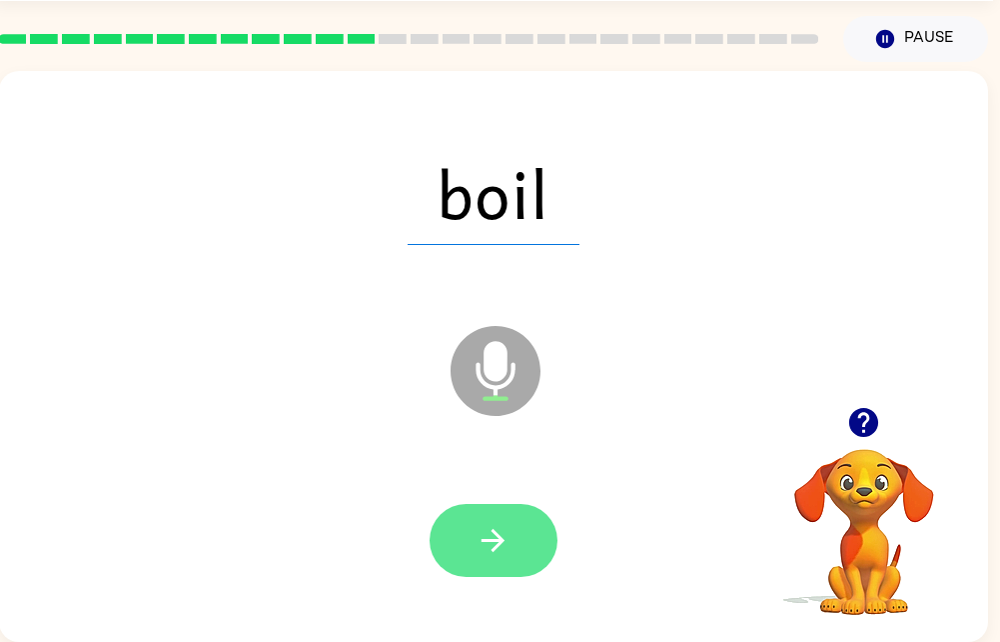
click at [531, 557] on button "button" at bounding box center [494, 540] width 128 height 73
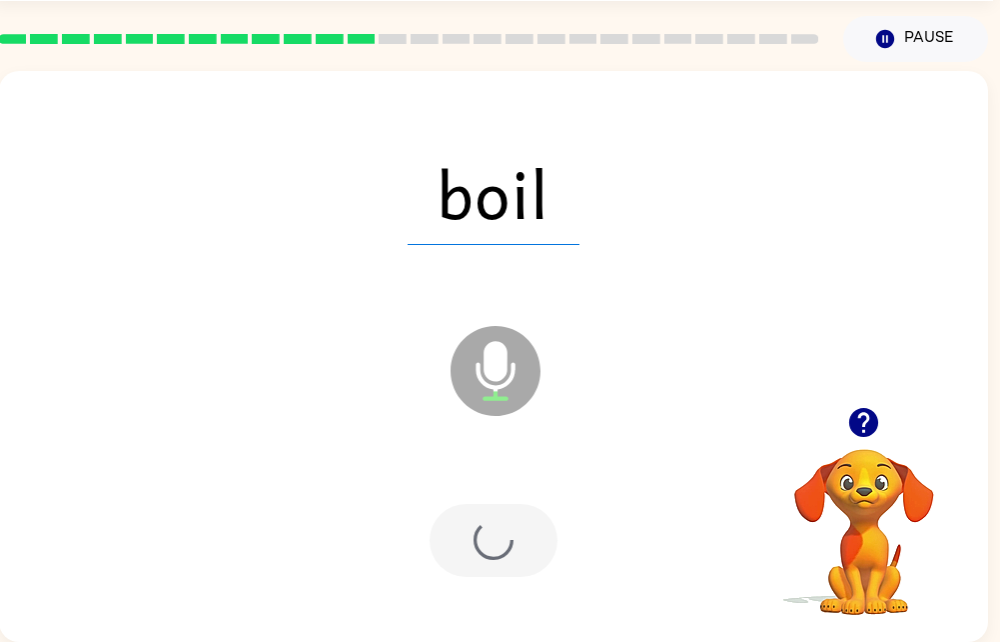
click at [525, 540] on div at bounding box center [494, 540] width 128 height 73
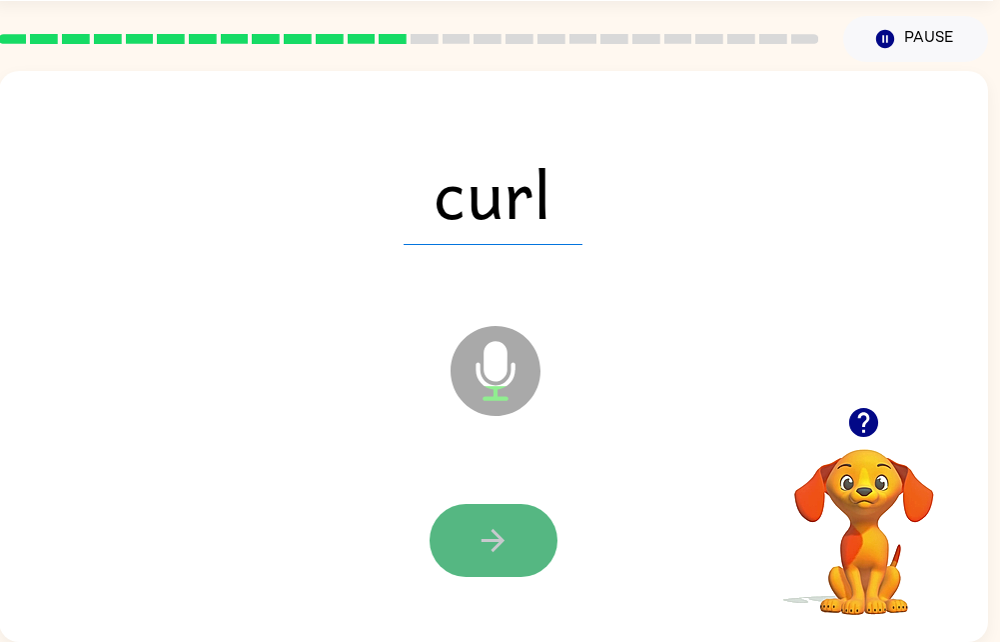
click at [496, 554] on button "button" at bounding box center [494, 540] width 128 height 73
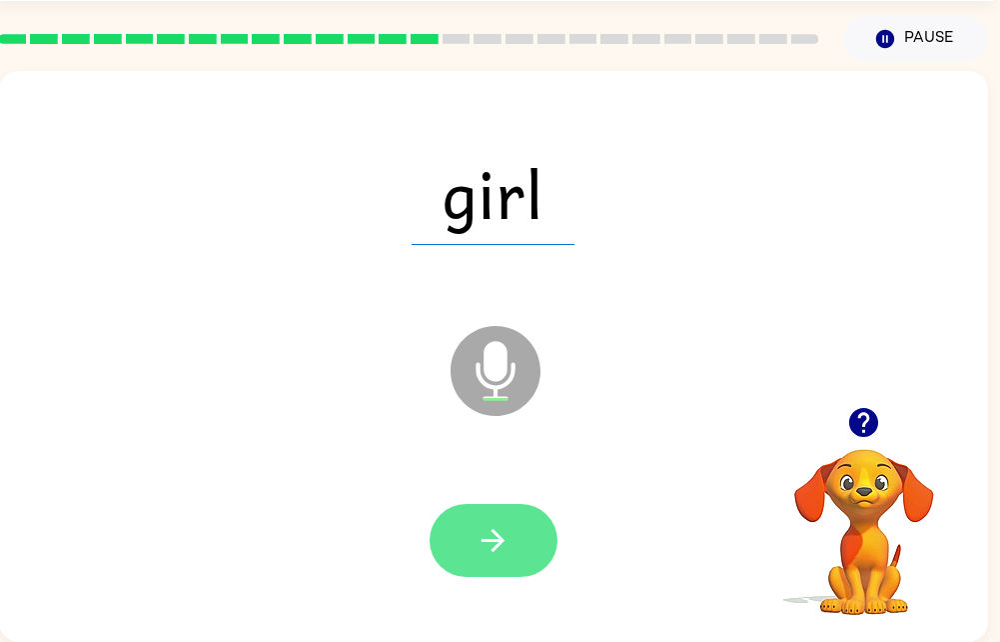
click at [498, 529] on icon "button" at bounding box center [493, 540] width 23 height 23
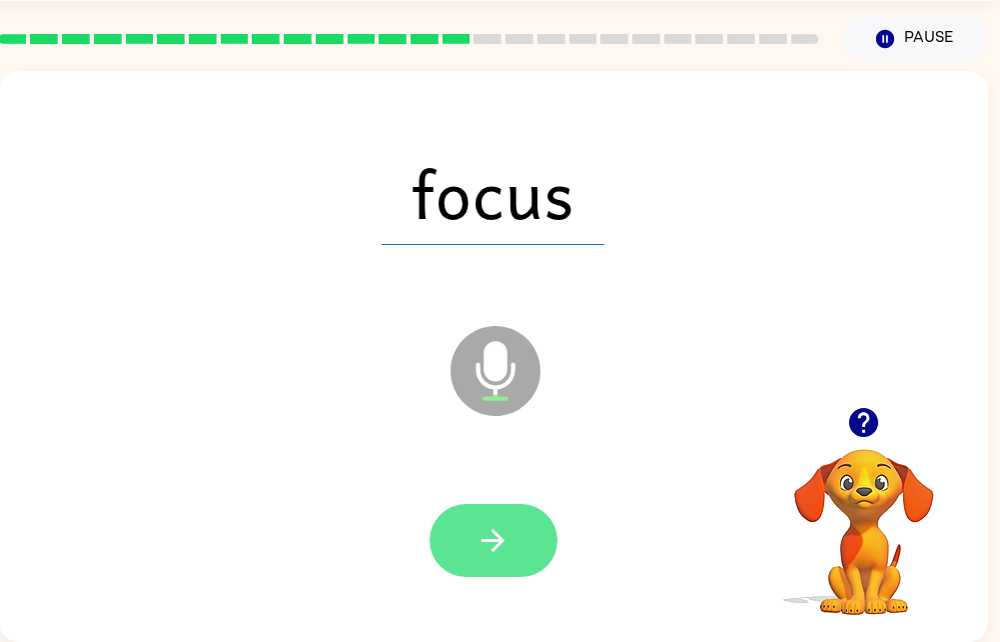
click at [478, 532] on icon "button" at bounding box center [493, 540] width 35 height 35
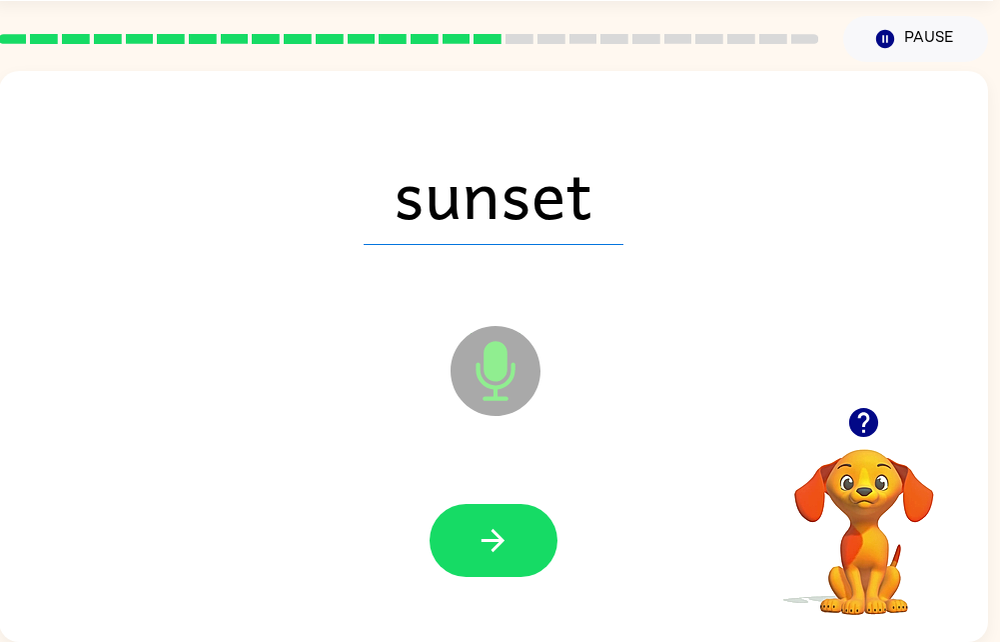
click at [518, 335] on icon at bounding box center [496, 371] width 90 height 90
drag, startPoint x: 518, startPoint y: 335, endPoint x: 523, endPoint y: 586, distance: 250.9
click at [523, 586] on div "sunset Microphone The Microphone is here when it is your turn to talk" at bounding box center [493, 356] width 989 height 571
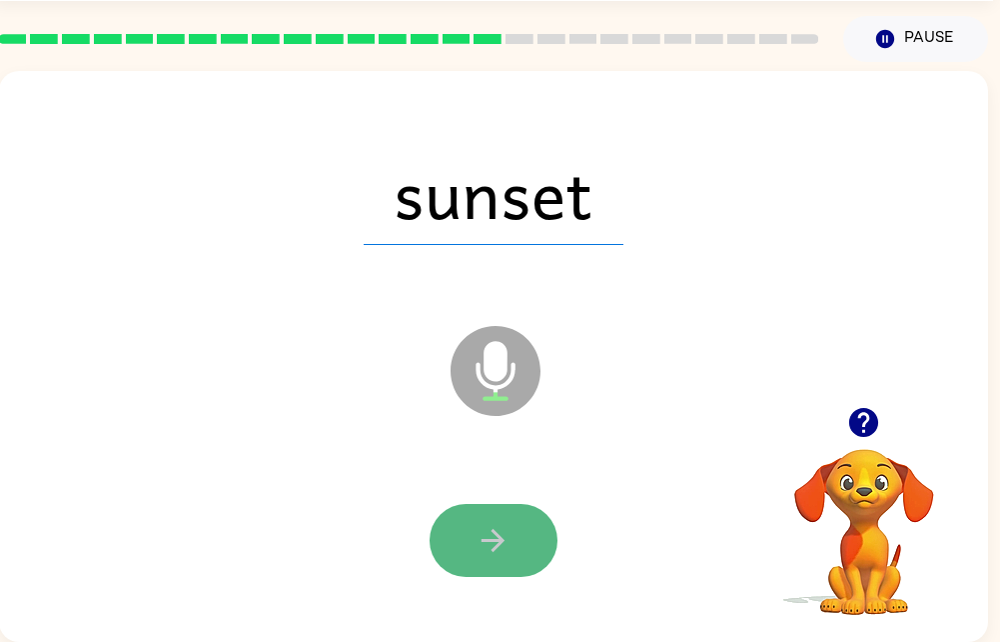
click at [512, 537] on button "button" at bounding box center [494, 540] width 128 height 73
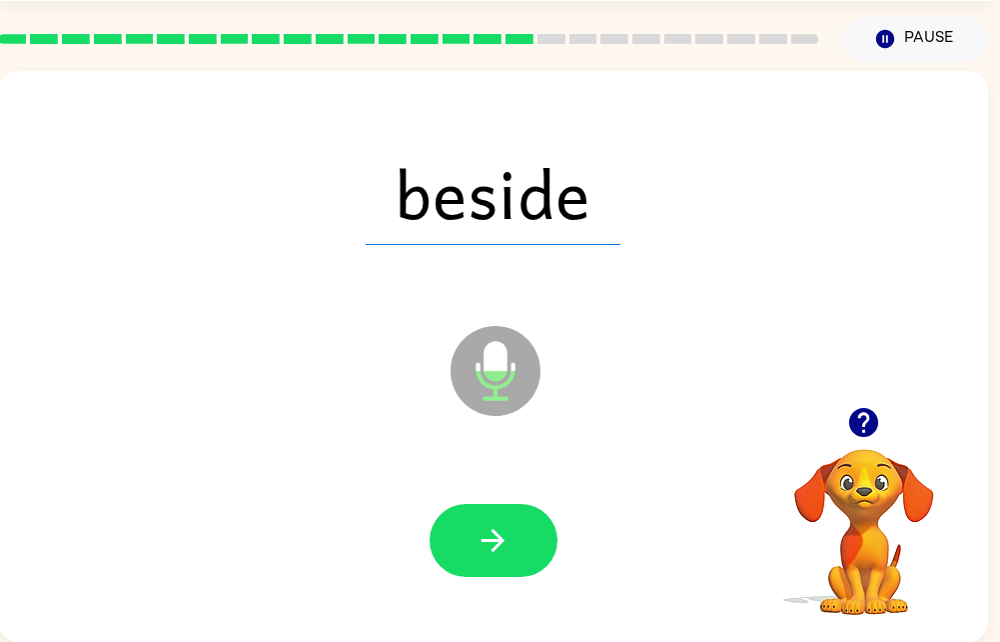
click at [499, 476] on div at bounding box center [493, 541] width 949 height 164
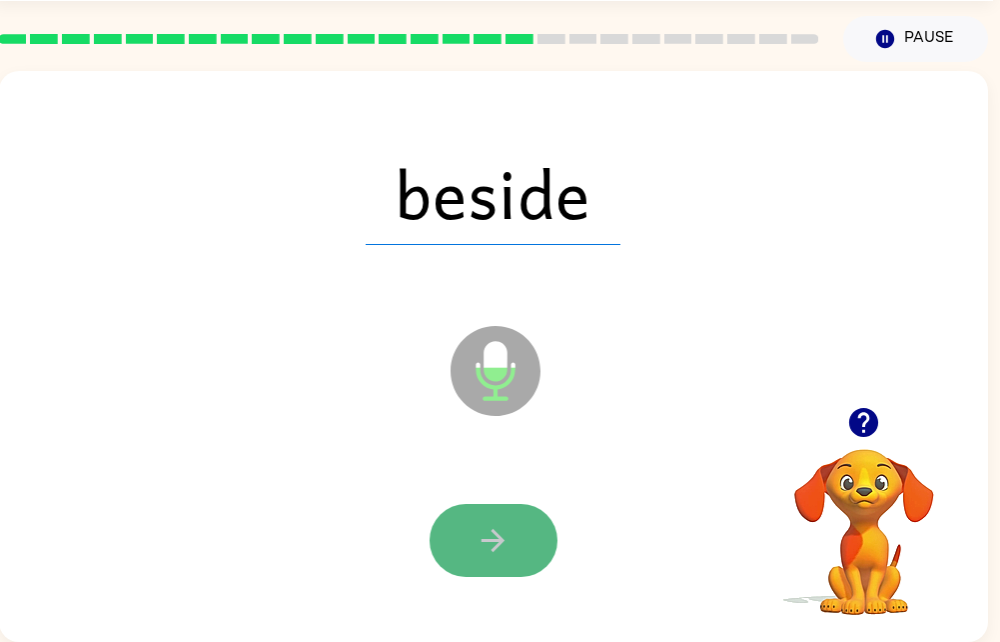
click at [490, 533] on icon "button" at bounding box center [493, 540] width 35 height 35
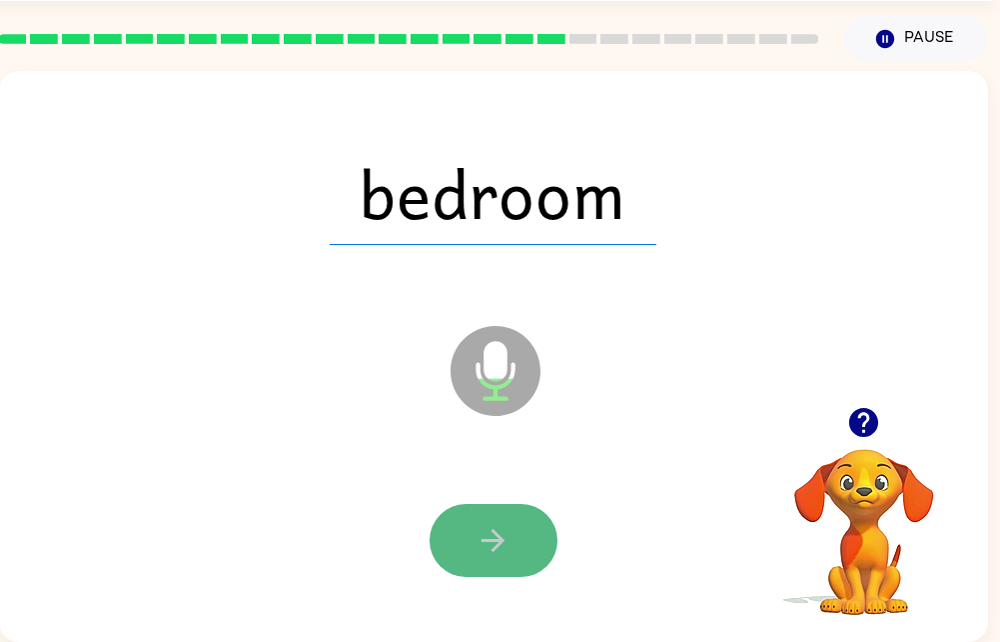
click at [520, 533] on button "button" at bounding box center [494, 540] width 128 height 73
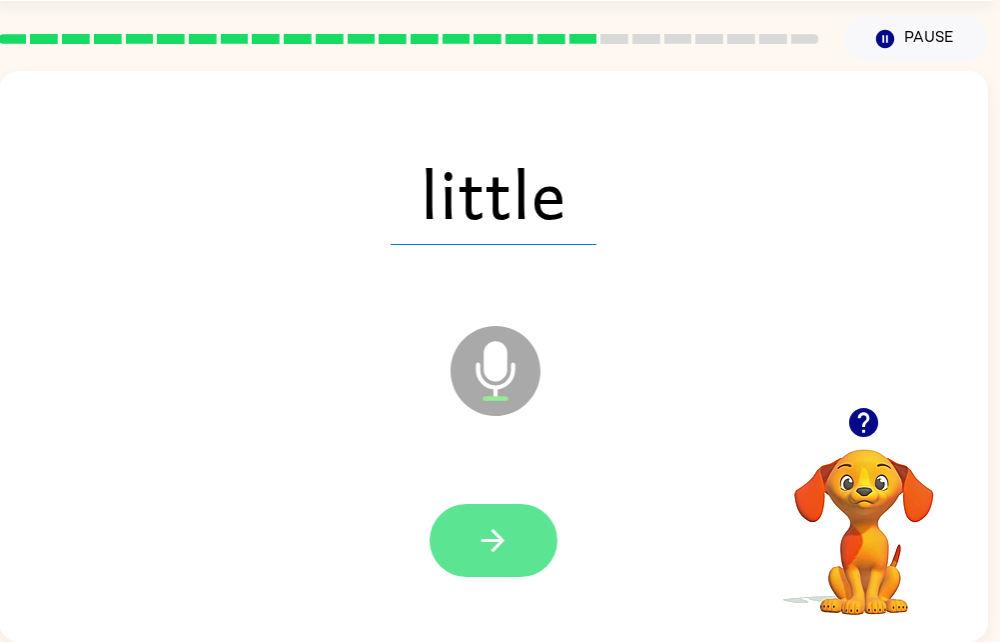
click at [470, 535] on button "button" at bounding box center [494, 540] width 128 height 73
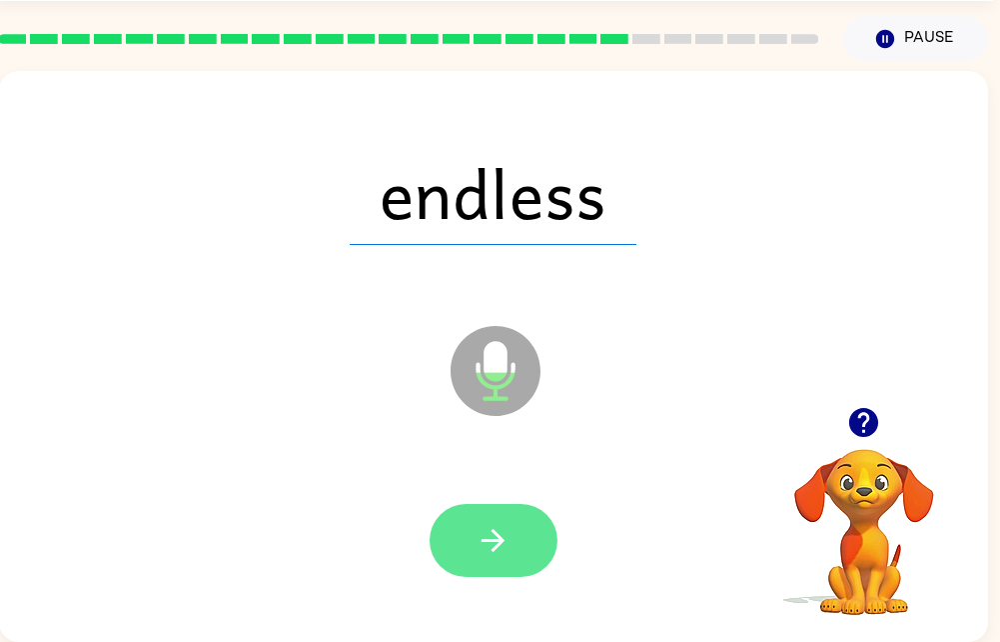
click at [468, 524] on button "button" at bounding box center [494, 540] width 128 height 73
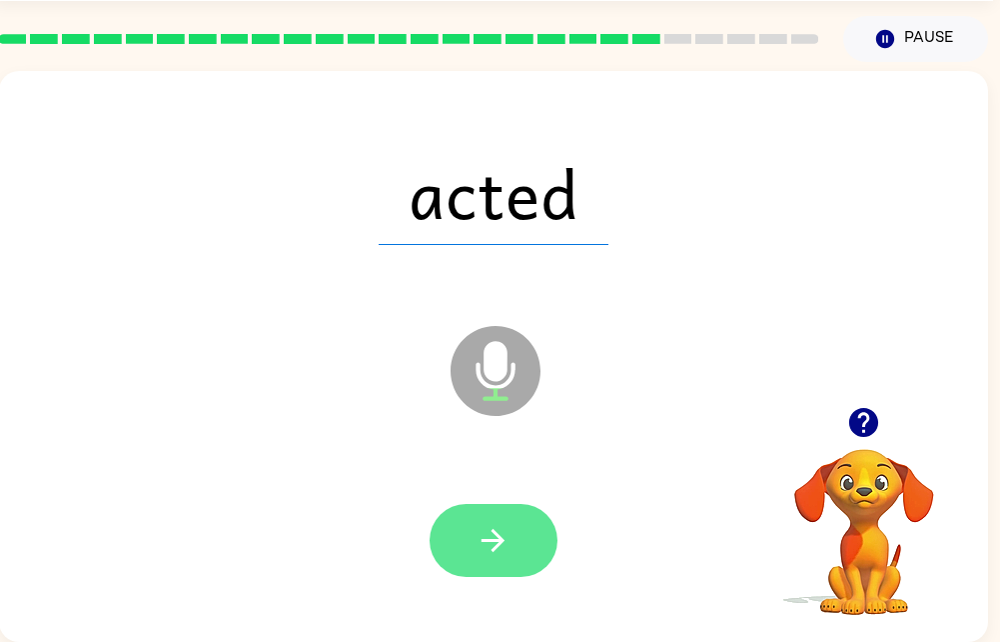
click at [508, 542] on icon "button" at bounding box center [493, 540] width 35 height 35
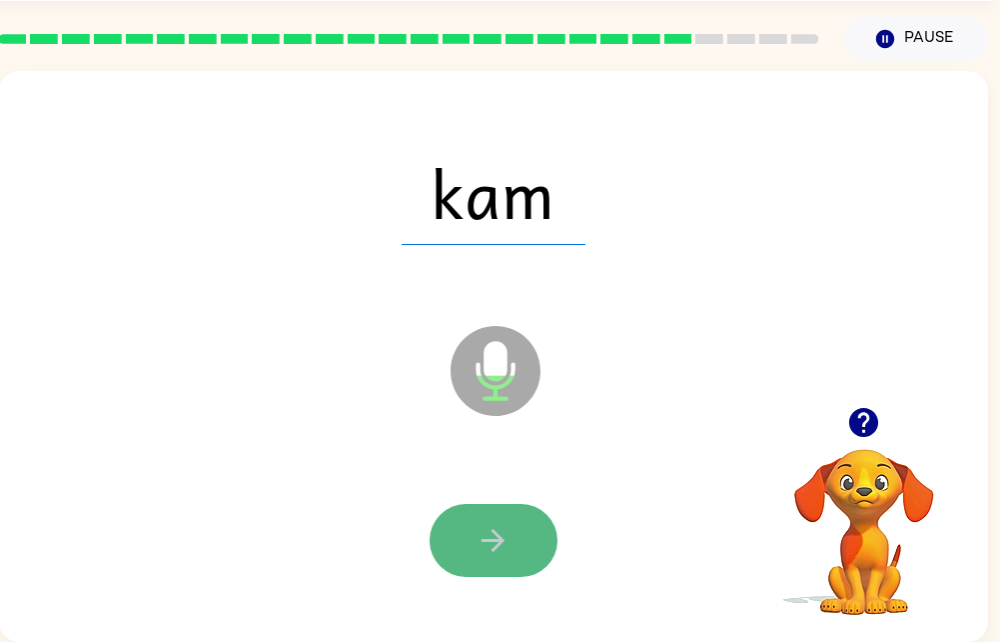
click at [486, 540] on icon "button" at bounding box center [493, 540] width 35 height 35
click at [486, 535] on icon "button" at bounding box center [493, 540] width 35 height 35
click at [483, 523] on icon "button" at bounding box center [493, 540] width 35 height 35
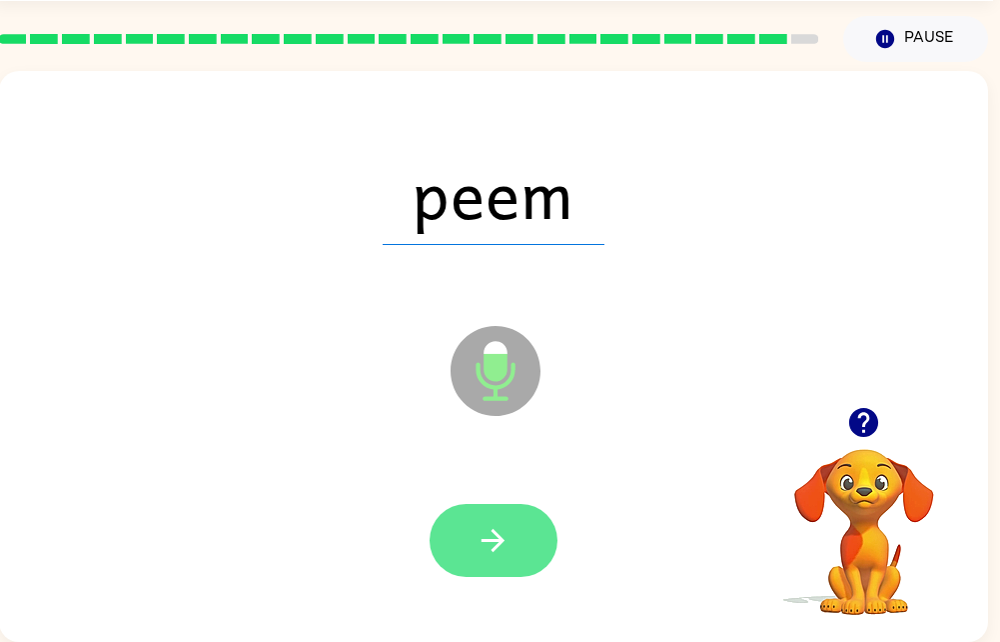
click at [489, 557] on button "button" at bounding box center [494, 540] width 128 height 73
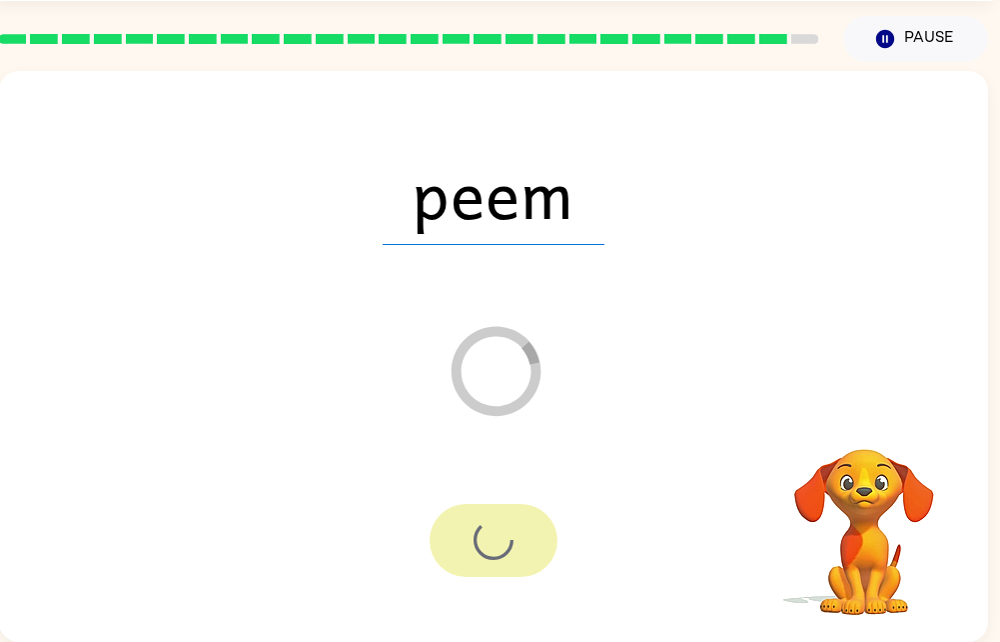
scroll to position [40, 0]
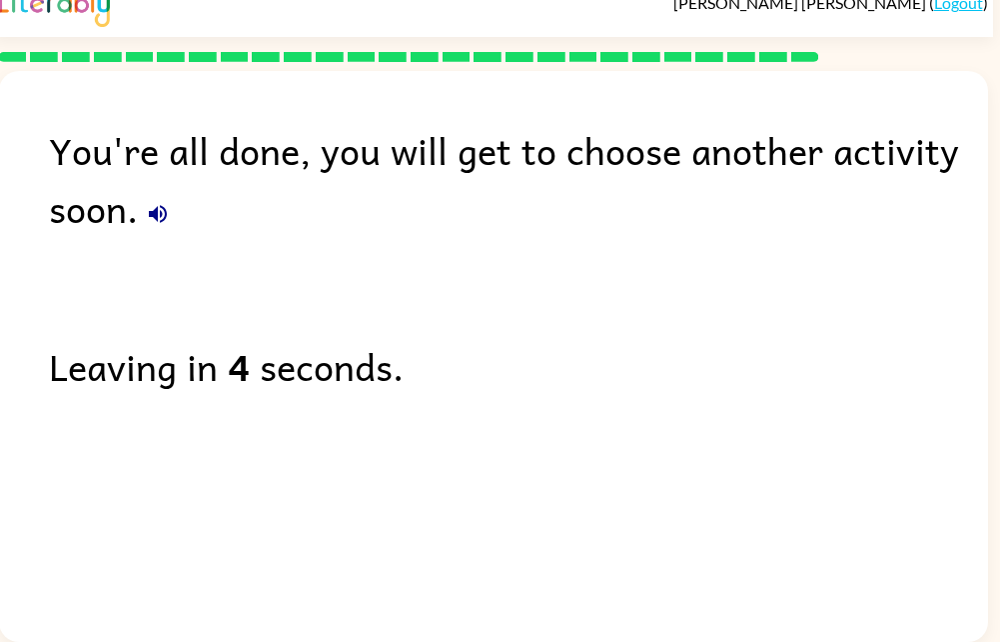
click at [489, 557] on div "You're all done, you will get to choose another activity soon. Leaving in 4 sec…" at bounding box center [493, 351] width 989 height 561
click at [496, 564] on div "You're all done, you will get to choose another activity soon. Leaving in 3 sec…" at bounding box center [493, 351] width 989 height 561
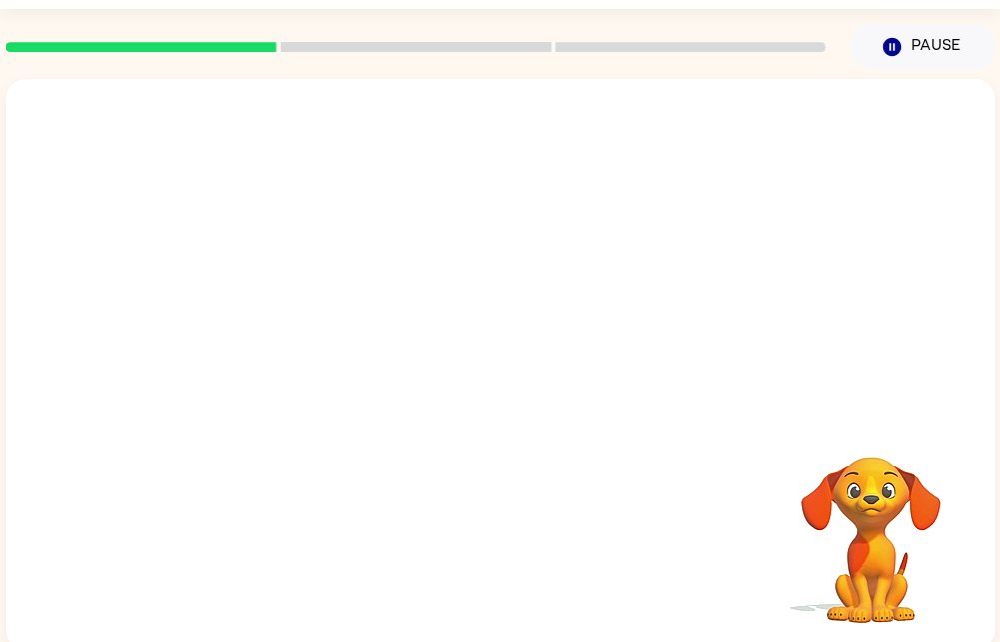
scroll to position [58, 0]
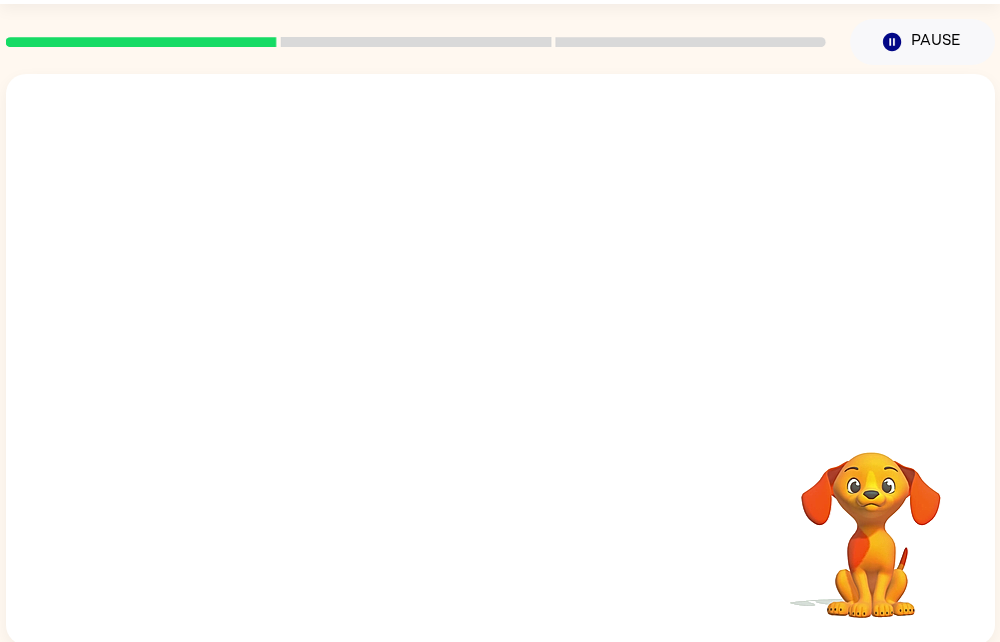
click at [856, 439] on video "Your browser must support playing .mp4 files to use Literably. Please try using…" at bounding box center [871, 521] width 200 height 200
click at [651, 352] on div at bounding box center [500, 242] width 989 height 336
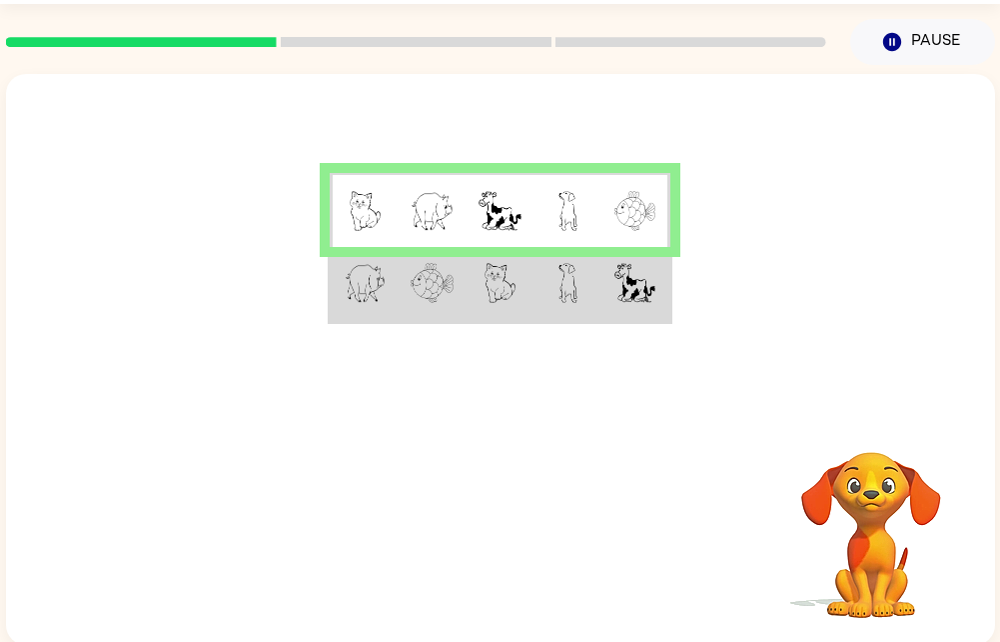
click at [359, 290] on img at bounding box center [366, 283] width 42 height 40
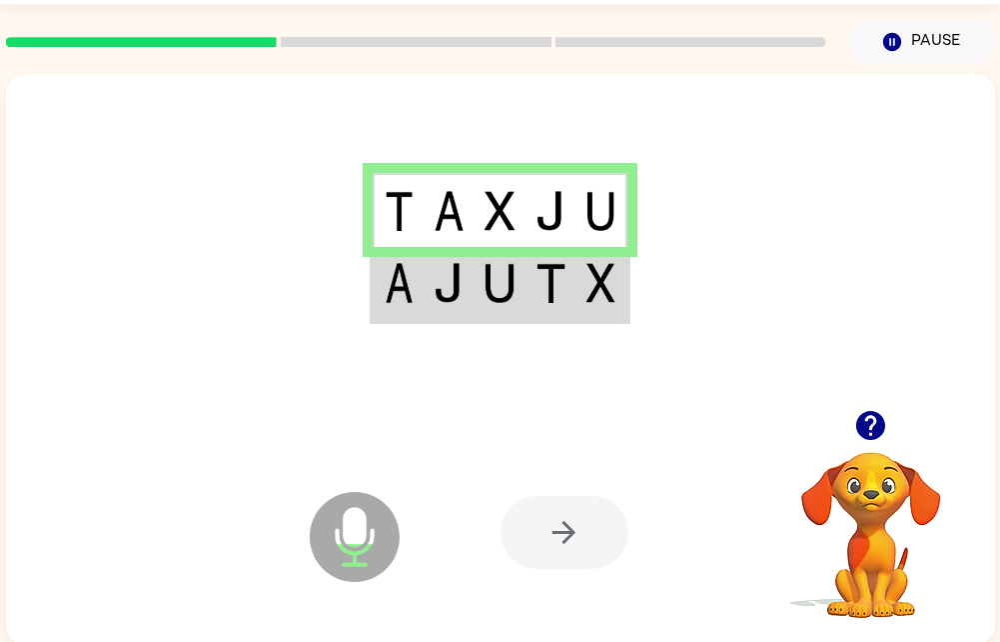
click at [397, 213] on img at bounding box center [399, 211] width 29 height 40
click at [564, 223] on img at bounding box center [551, 211] width 31 height 40
click at [398, 291] on img at bounding box center [399, 283] width 29 height 40
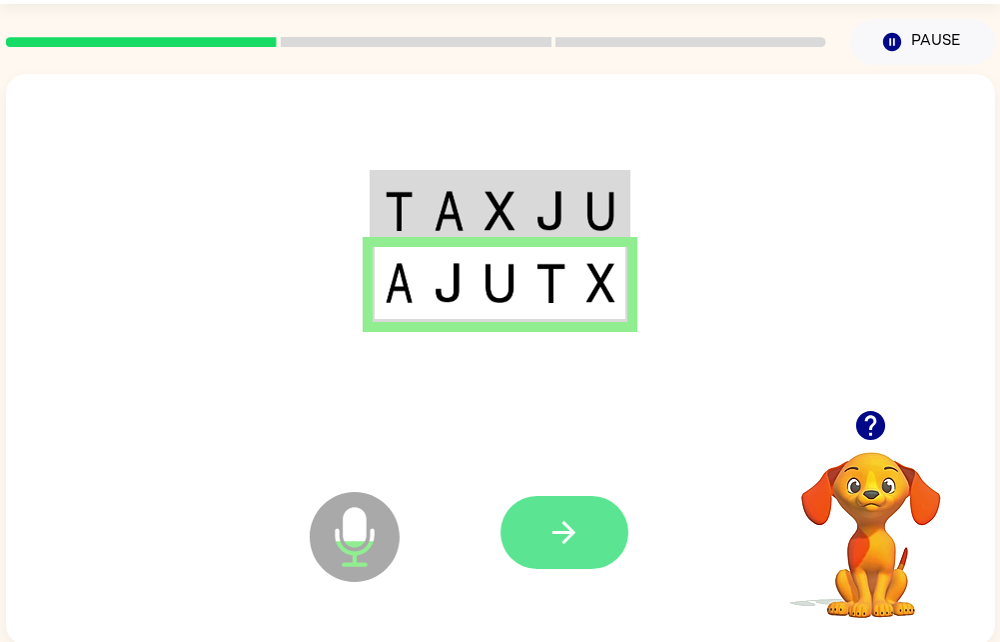
click at [601, 517] on button "button" at bounding box center [565, 532] width 128 height 73
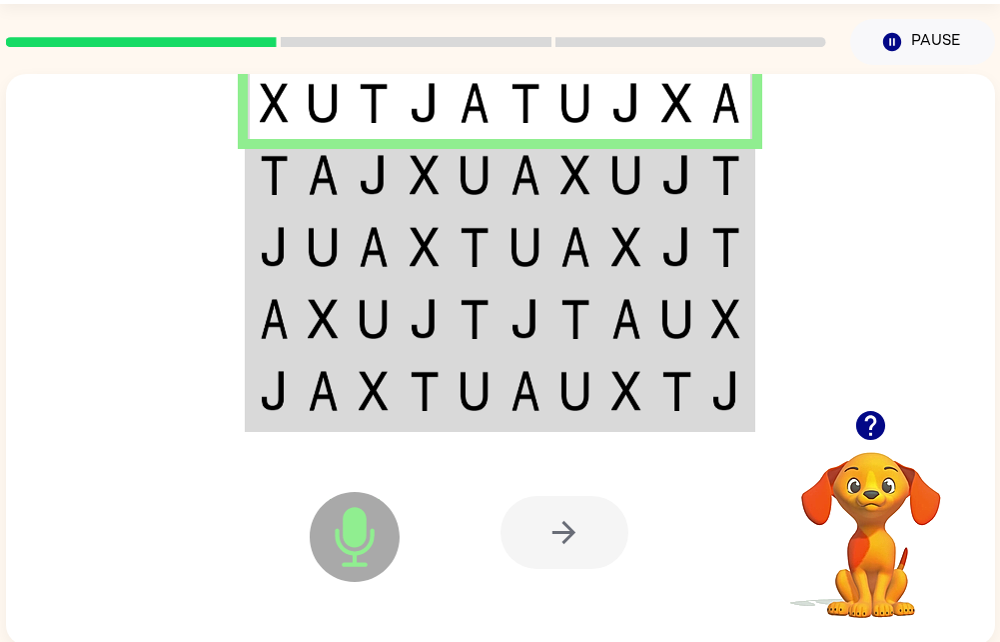
click at [883, 236] on div at bounding box center [500, 242] width 989 height 336
click at [298, 182] on td at bounding box center [323, 175] width 51 height 72
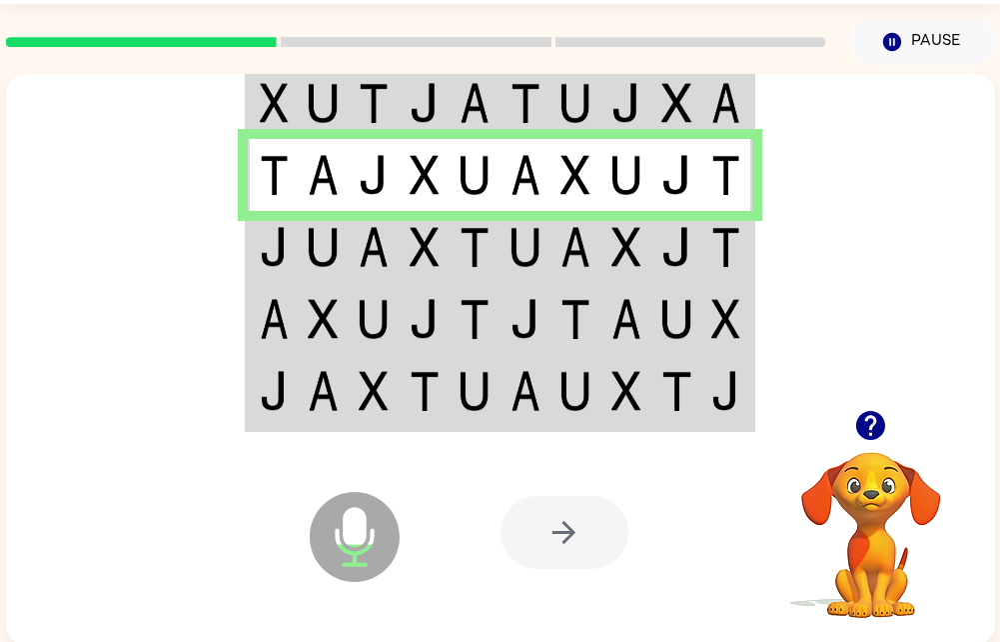
click at [370, 263] on img at bounding box center [374, 247] width 30 height 40
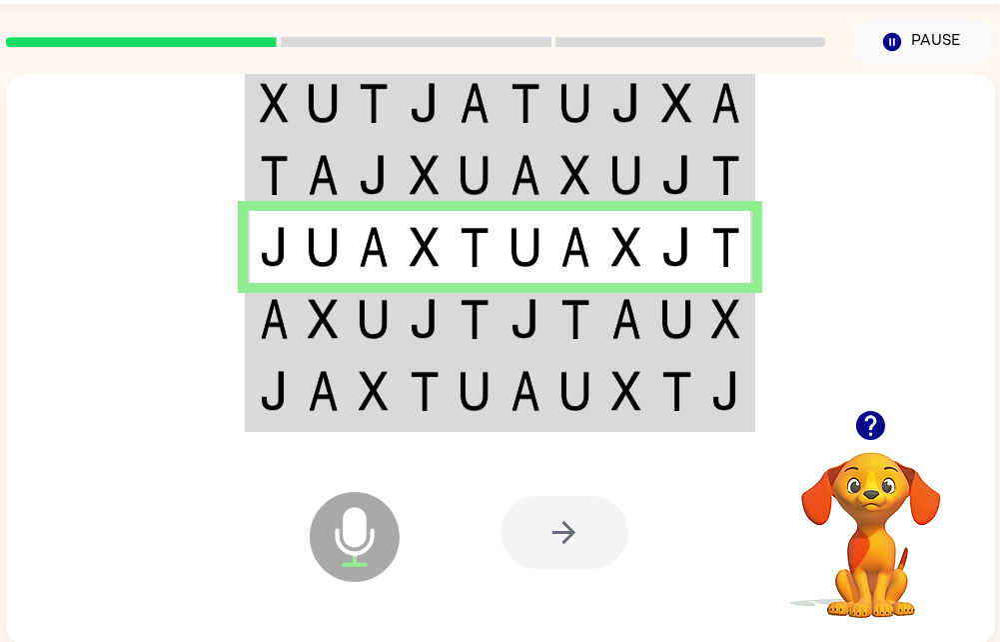
click at [593, 288] on td at bounding box center [576, 319] width 51 height 72
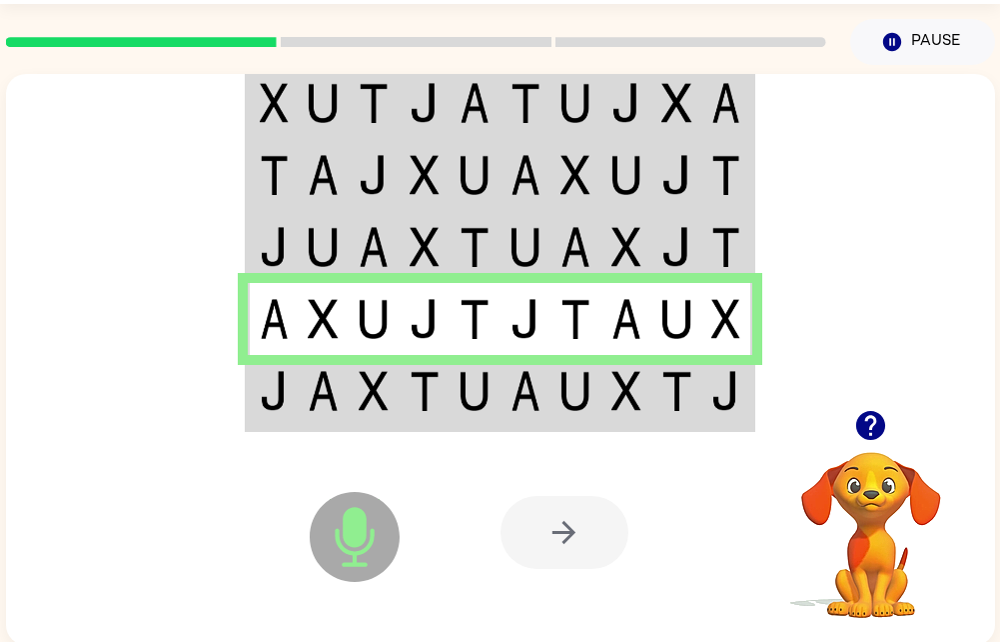
click at [332, 396] on img at bounding box center [323, 391] width 30 height 40
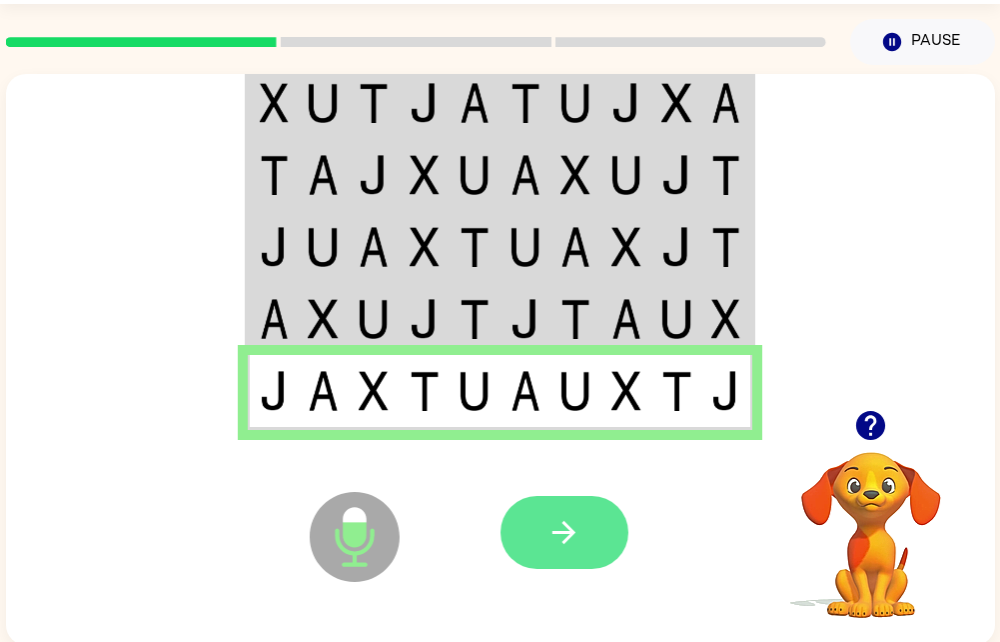
click at [559, 565] on button "button" at bounding box center [565, 532] width 128 height 73
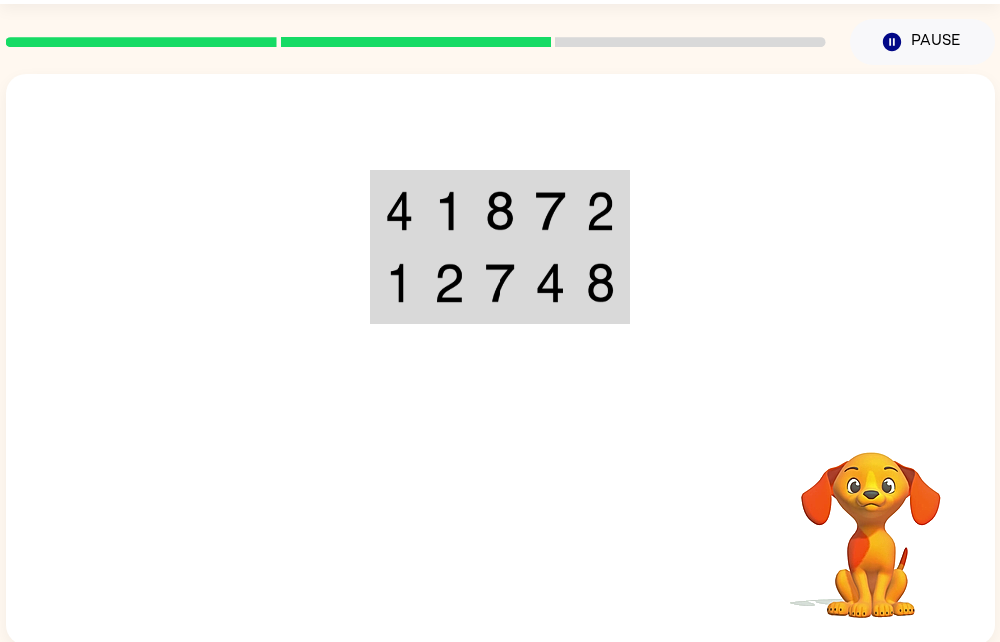
click at [394, 211] on img at bounding box center [399, 211] width 29 height 40
click at [408, 213] on img at bounding box center [399, 211] width 29 height 40
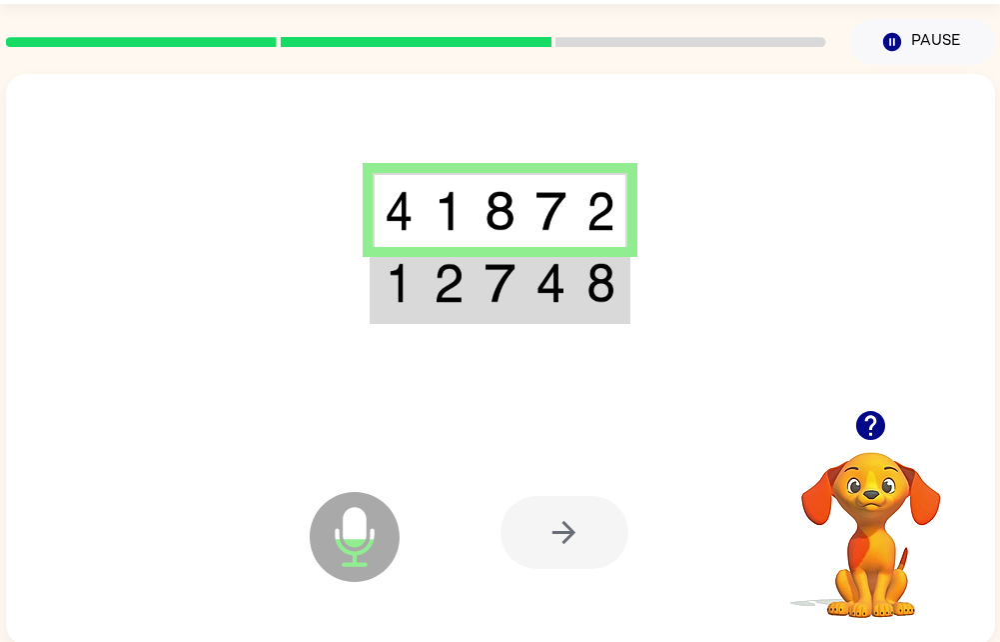
click at [467, 276] on td at bounding box center [449, 284] width 51 height 75
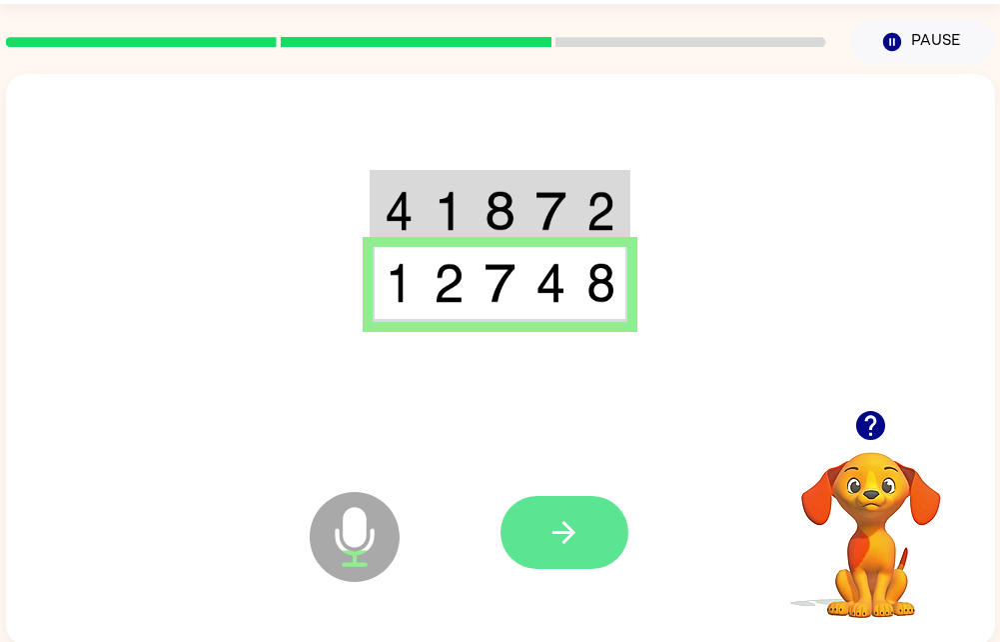
click at [566, 508] on button "button" at bounding box center [565, 532] width 128 height 73
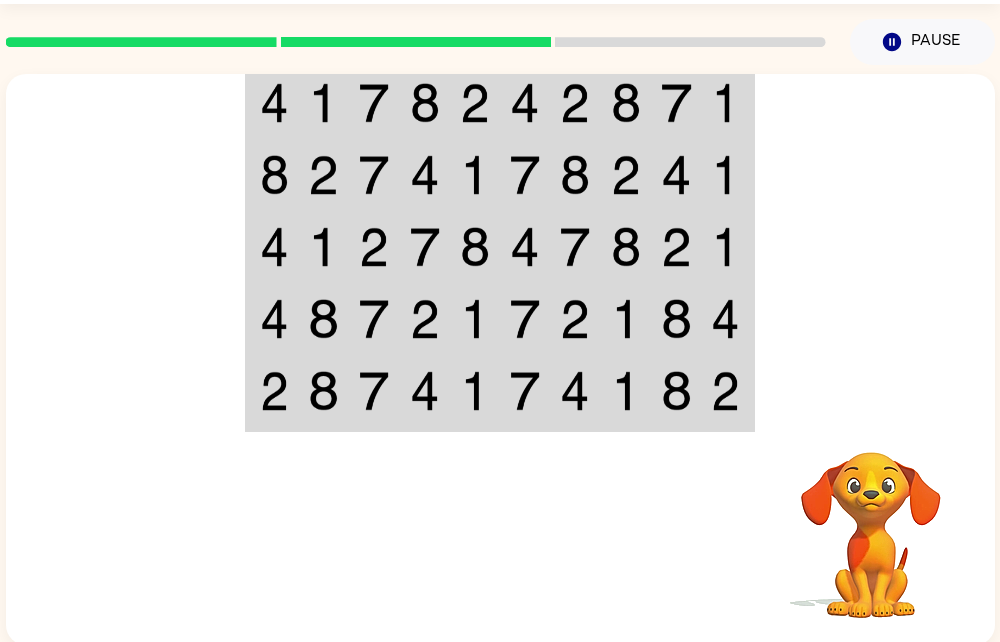
click at [308, 113] on img at bounding box center [323, 103] width 30 height 40
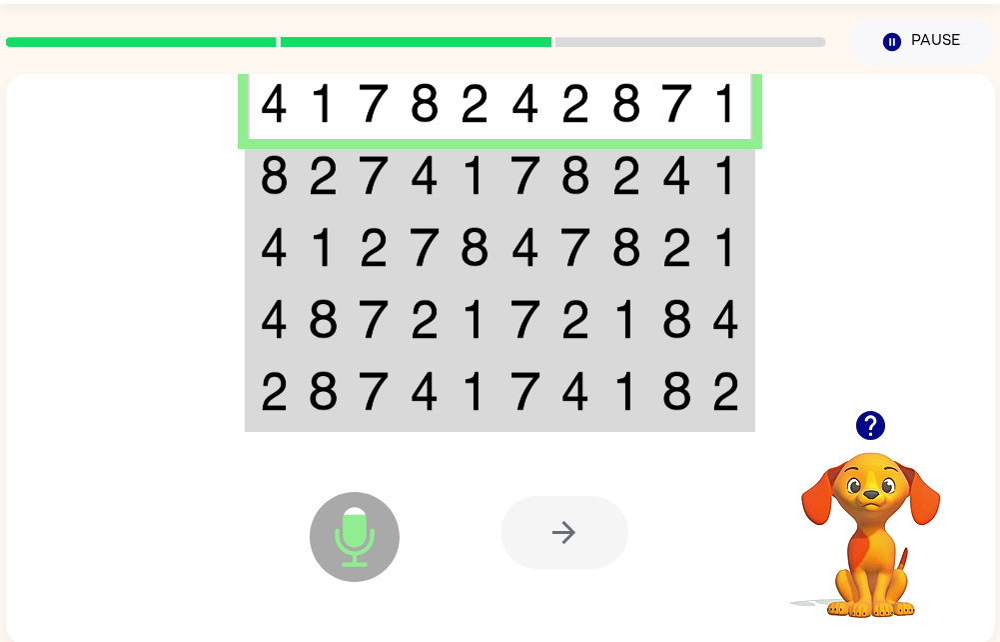
click at [281, 113] on img at bounding box center [274, 103] width 29 height 40
click at [360, 177] on img at bounding box center [374, 175] width 30 height 40
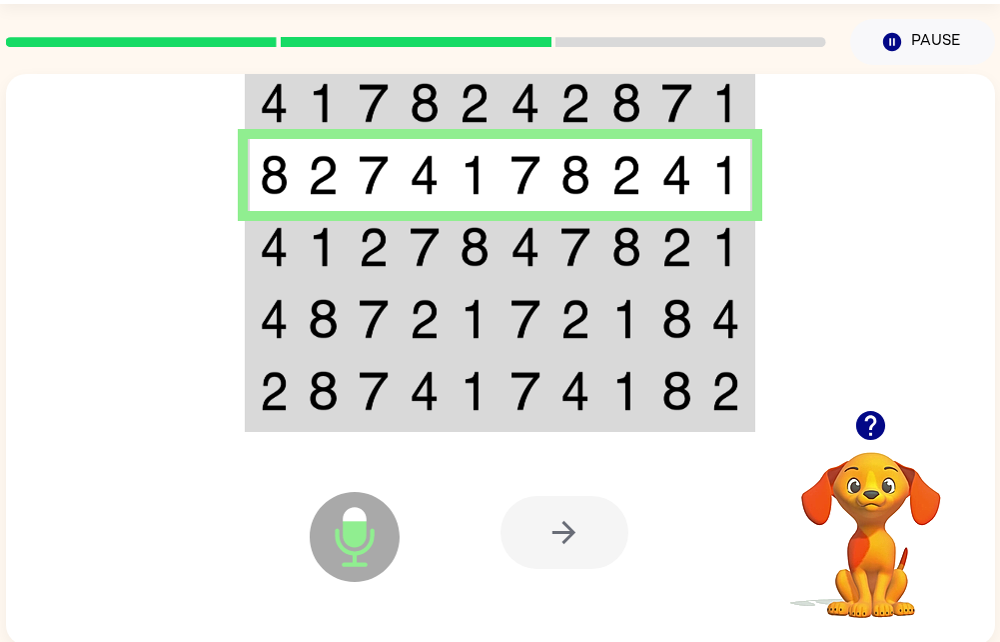
click at [363, 268] on td at bounding box center [374, 247] width 51 height 72
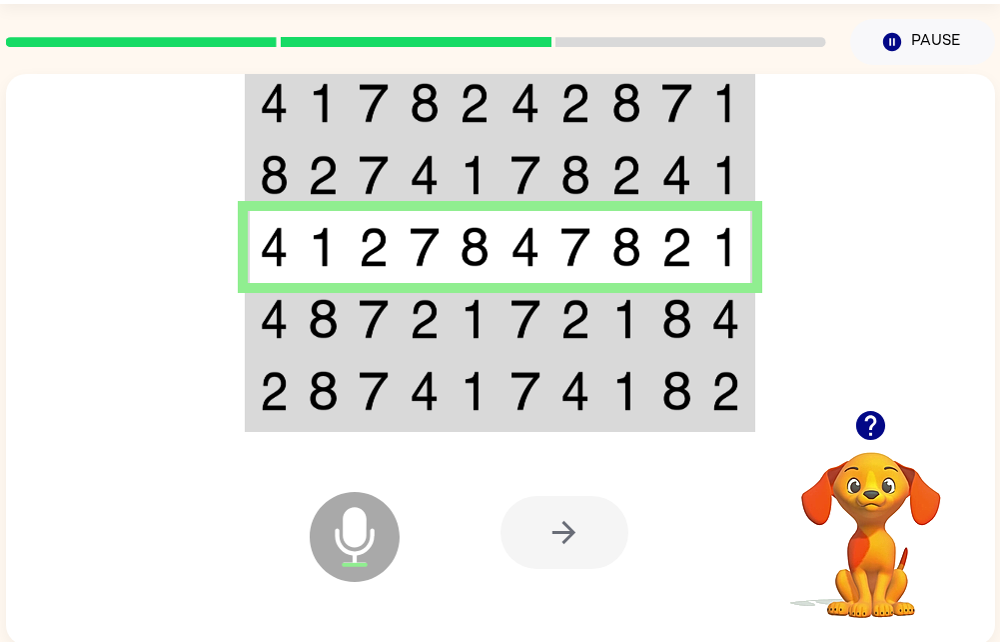
click at [345, 334] on td at bounding box center [323, 319] width 51 height 72
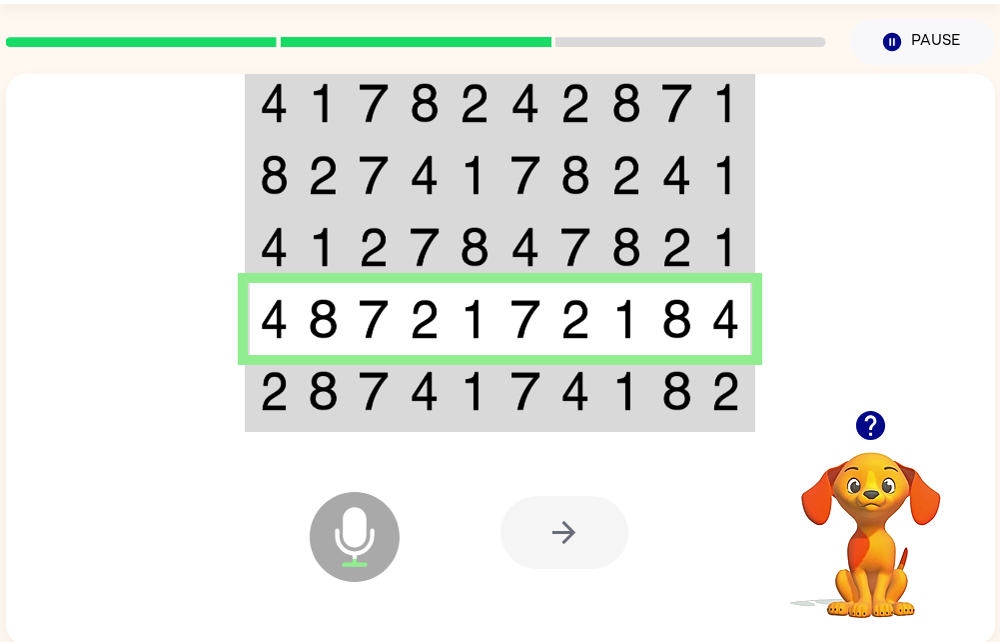
click at [383, 413] on td at bounding box center [374, 392] width 51 height 75
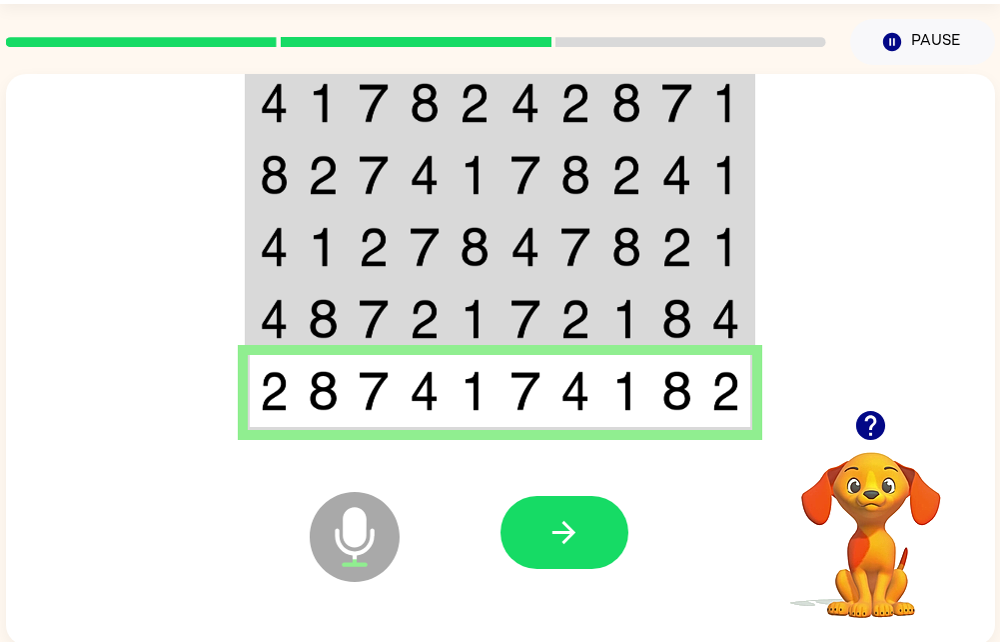
click at [623, 504] on div at bounding box center [565, 532] width 128 height 73
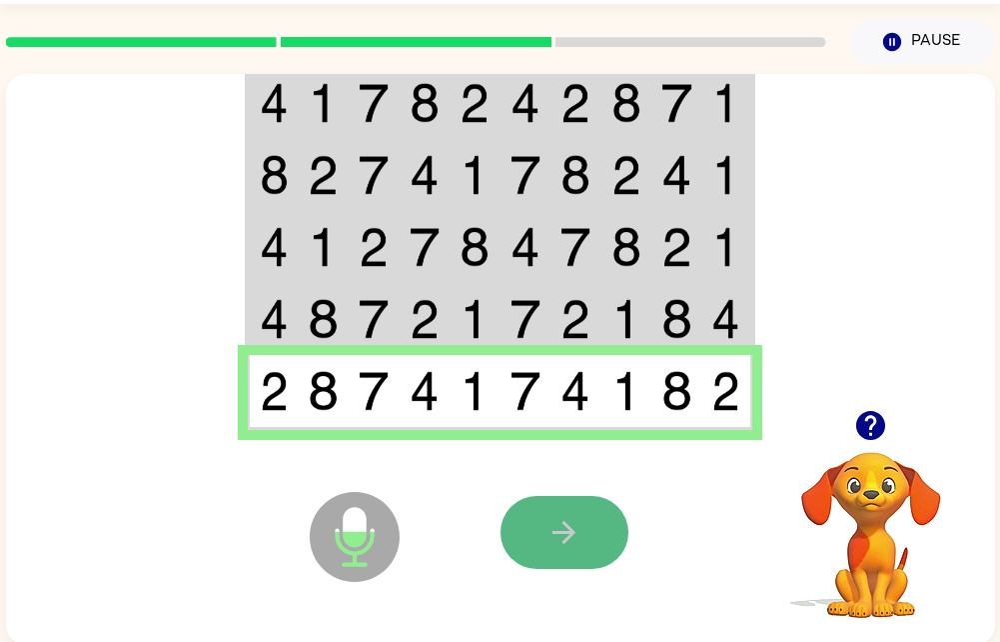
click at [617, 509] on button "button" at bounding box center [565, 532] width 128 height 73
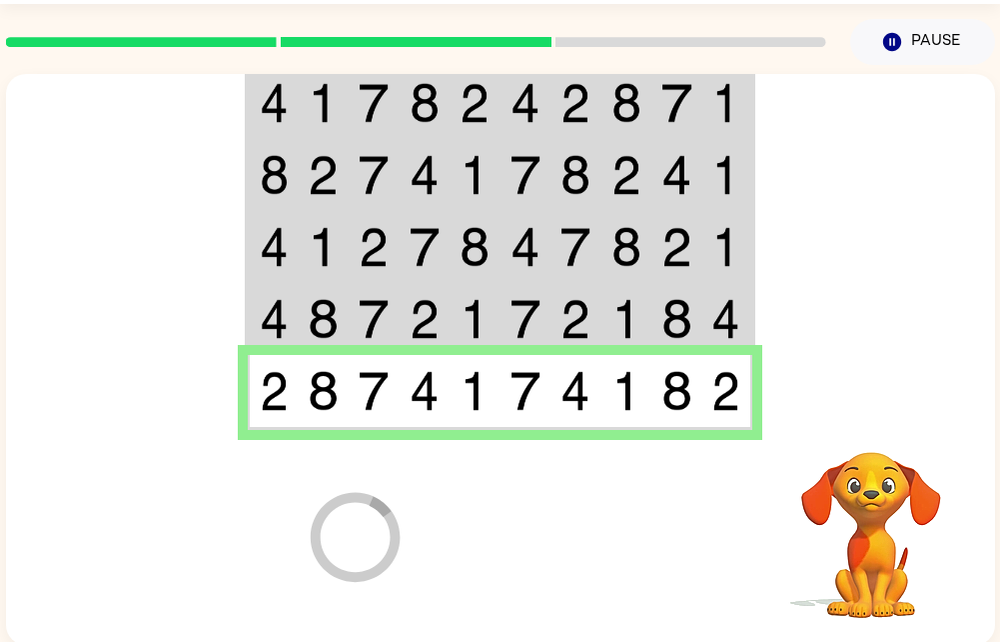
scroll to position [40, 0]
